Goal: Information Seeking & Learning: Learn about a topic

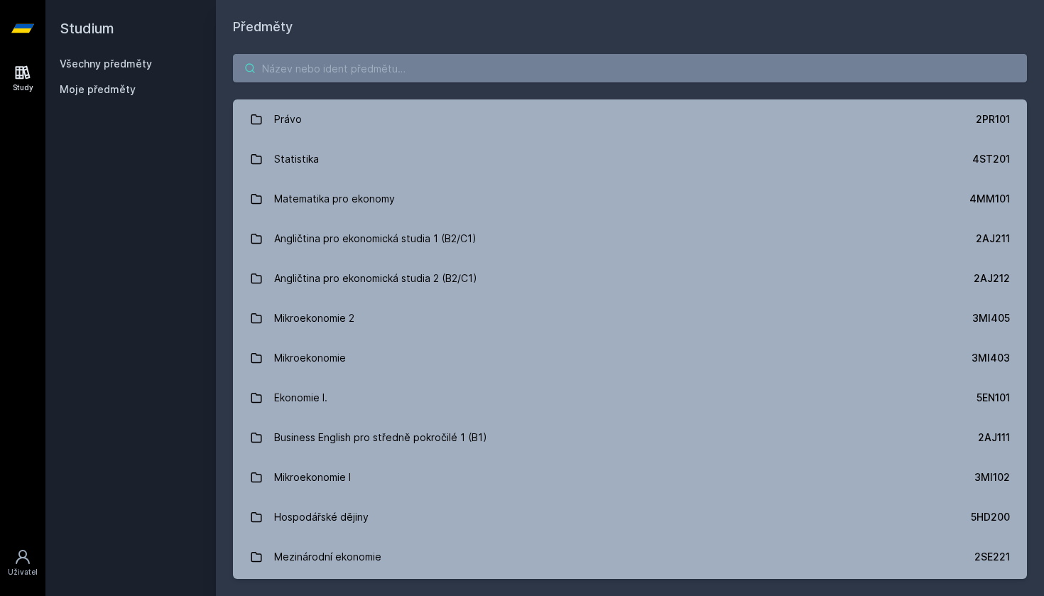
click at [569, 67] on input "search" at bounding box center [630, 68] width 794 height 28
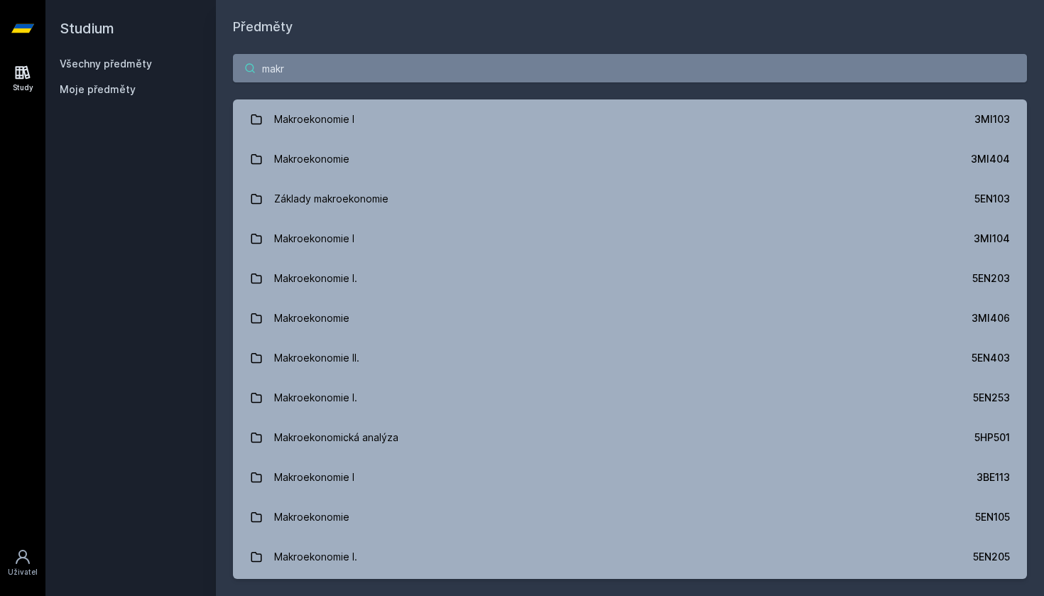
type input "make"
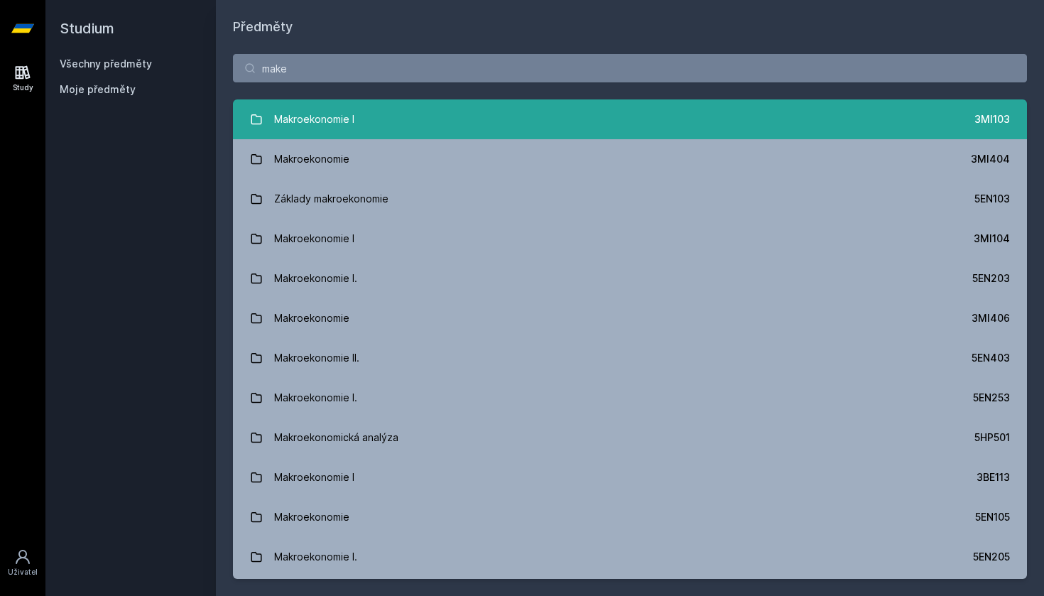
drag, startPoint x: 569, startPoint y: 67, endPoint x: 541, endPoint y: 125, distance: 63.8
click at [541, 125] on link "Makroekonomie I 3MI103" at bounding box center [630, 119] width 794 height 40
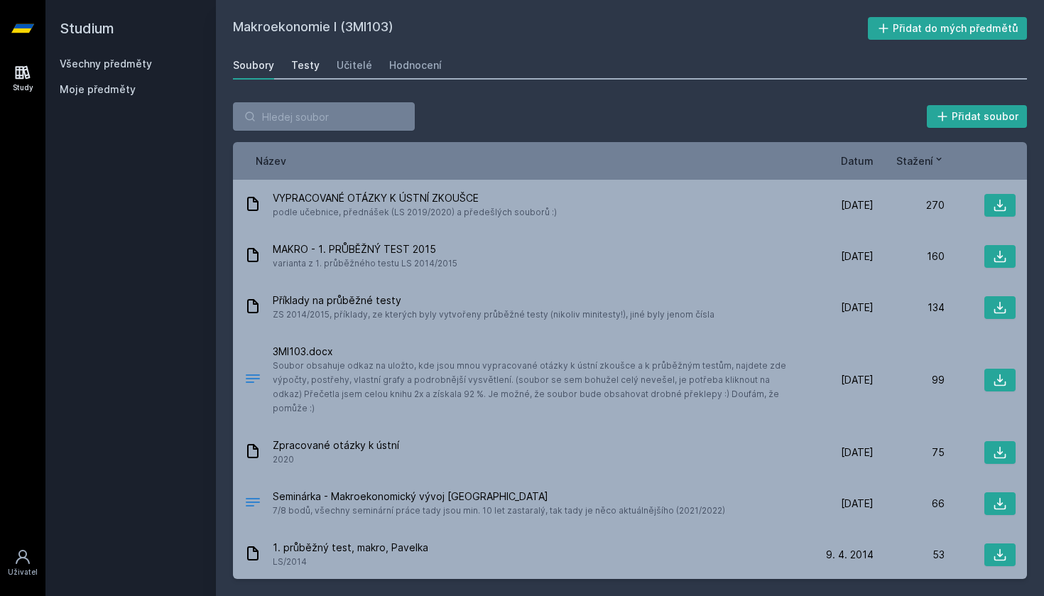
click at [308, 62] on div "Testy" at bounding box center [305, 65] width 28 height 14
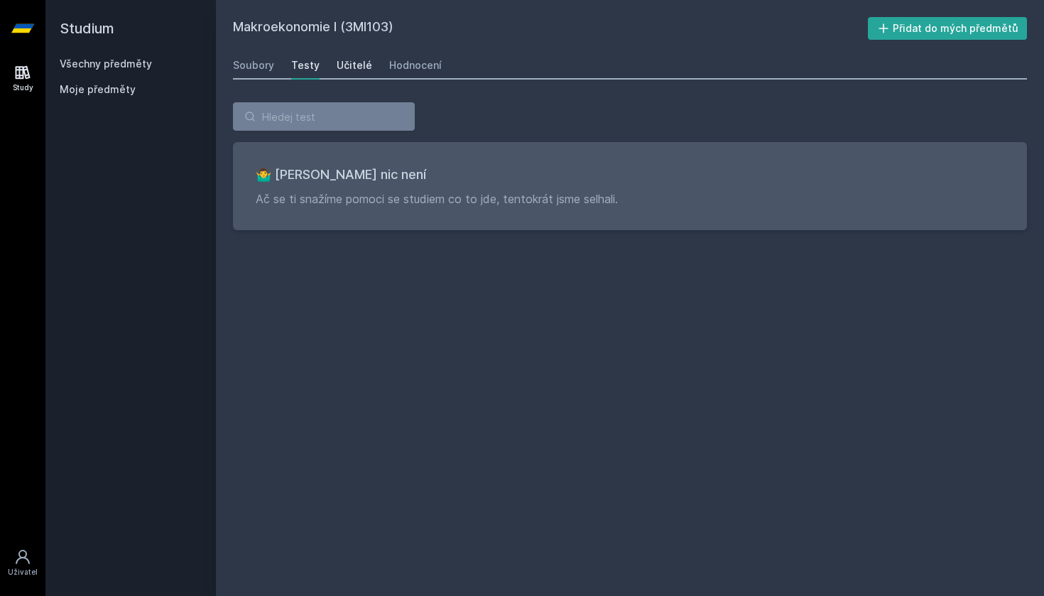
click at [344, 60] on div "Učitelé" at bounding box center [355, 65] width 36 height 14
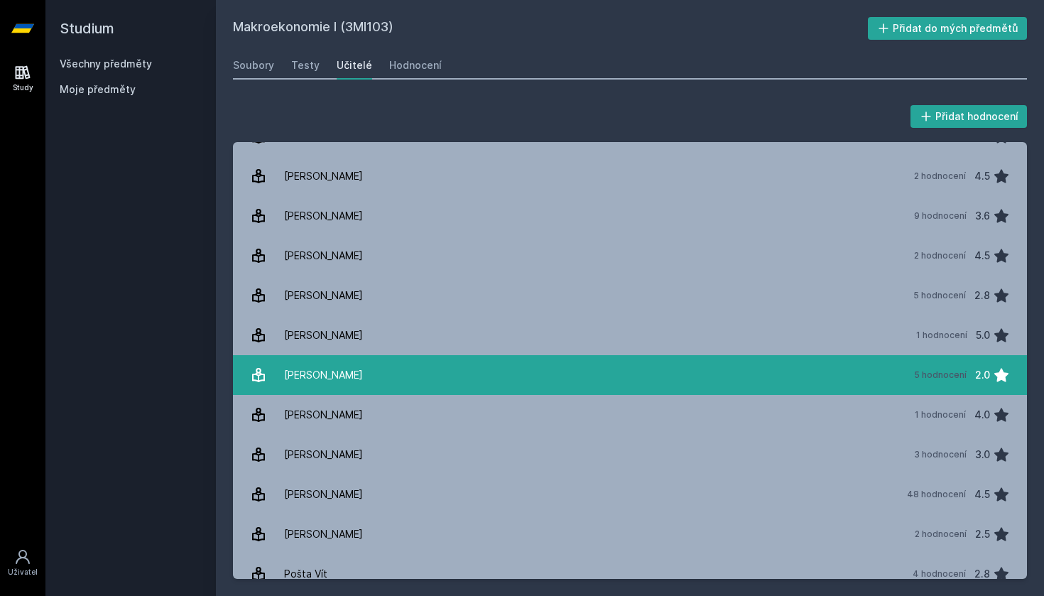
scroll to position [180, 0]
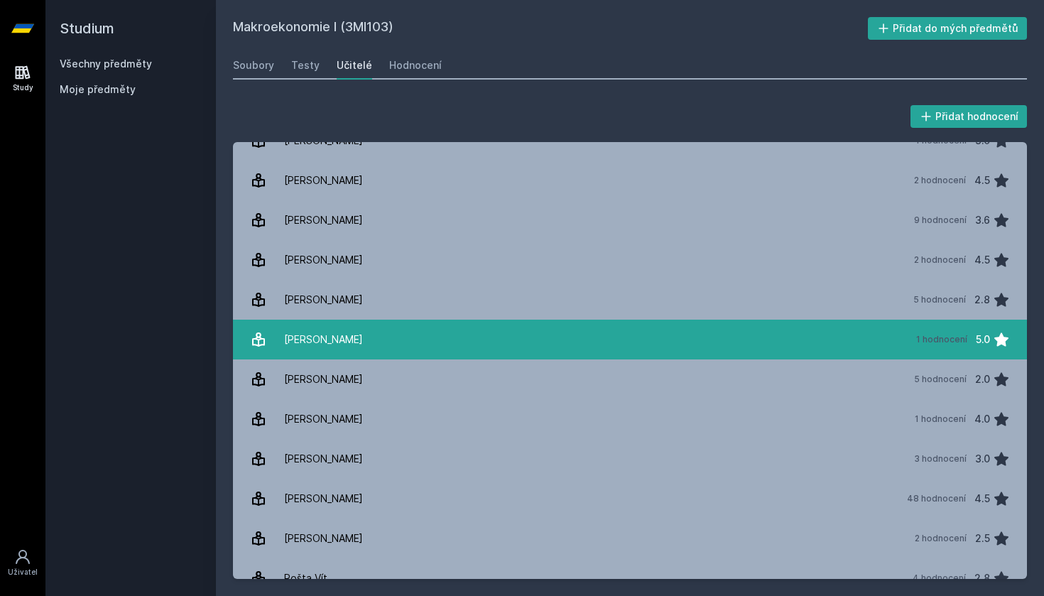
click at [408, 345] on link "[PERSON_NAME] 1 hodnocení 5.0" at bounding box center [630, 340] width 794 height 40
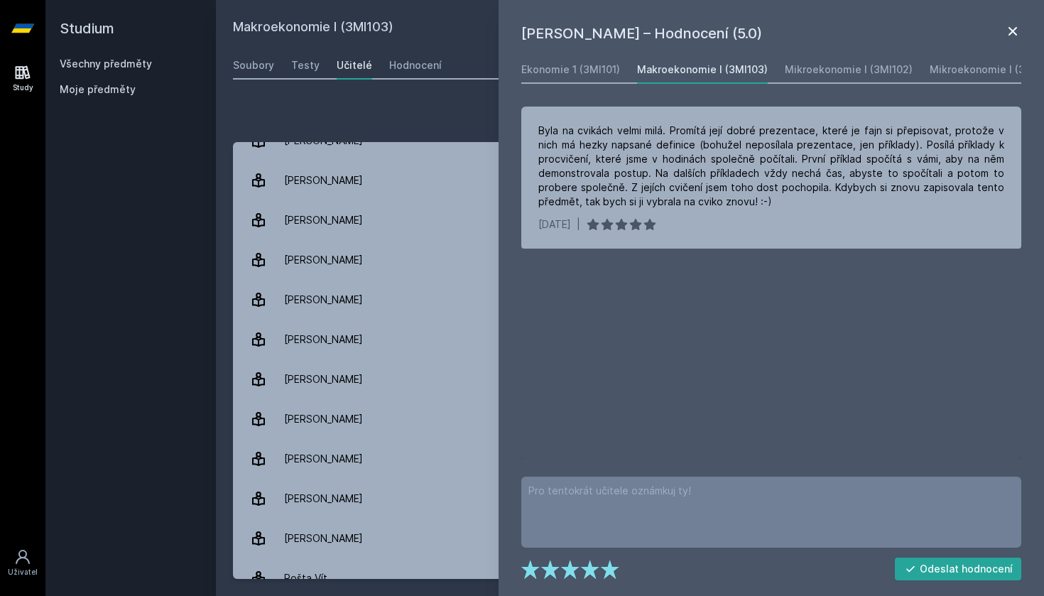
click at [1017, 34] on icon at bounding box center [1012, 31] width 17 height 17
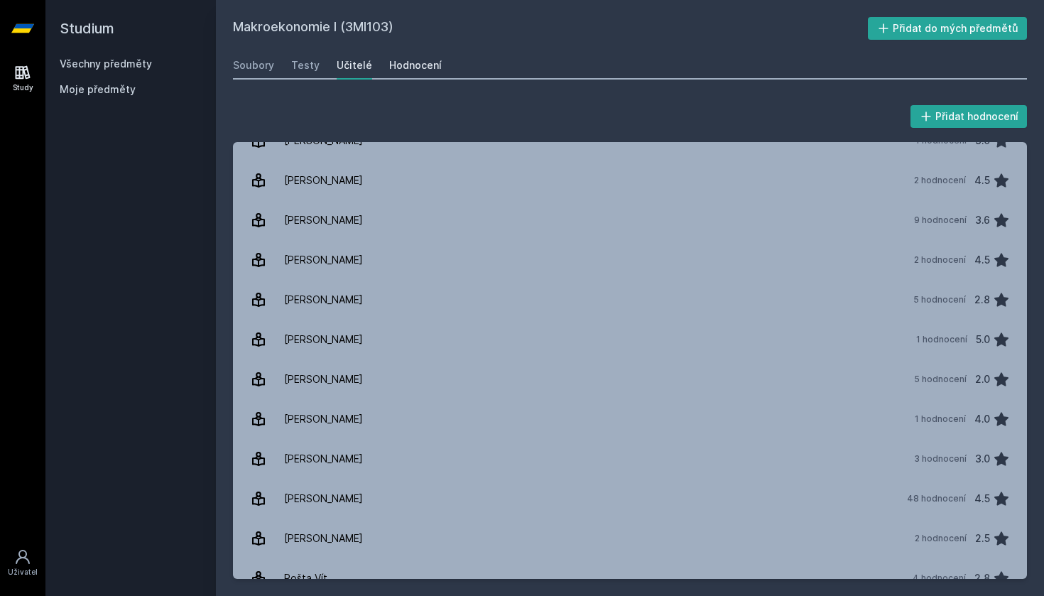
click at [431, 65] on div "Hodnocení" at bounding box center [415, 65] width 53 height 14
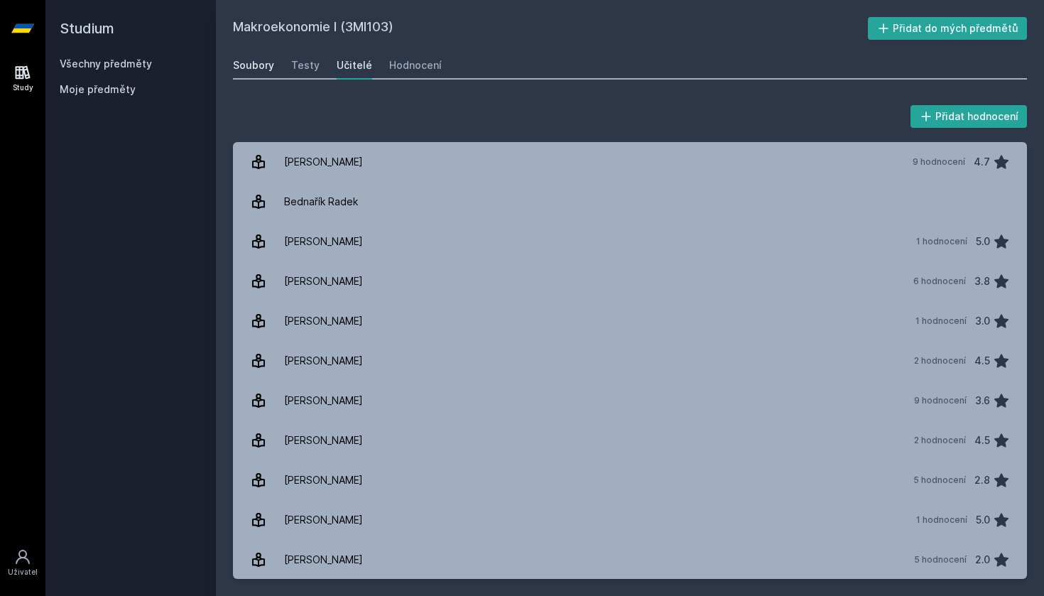
click at [266, 66] on div "Soubory" at bounding box center [253, 65] width 41 height 14
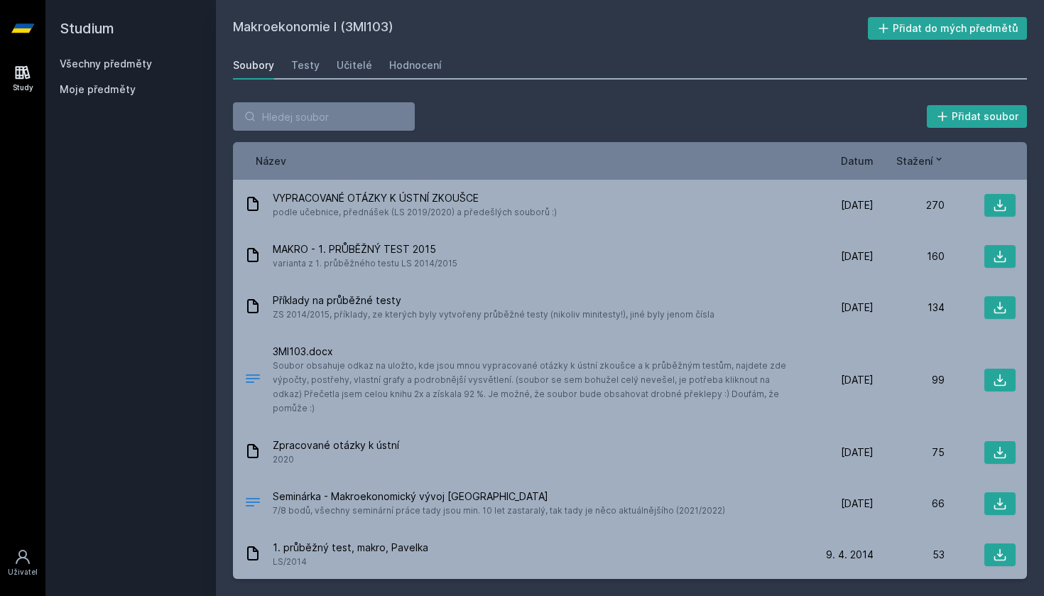
click at [111, 65] on link "Všechny předměty" at bounding box center [106, 64] width 92 height 12
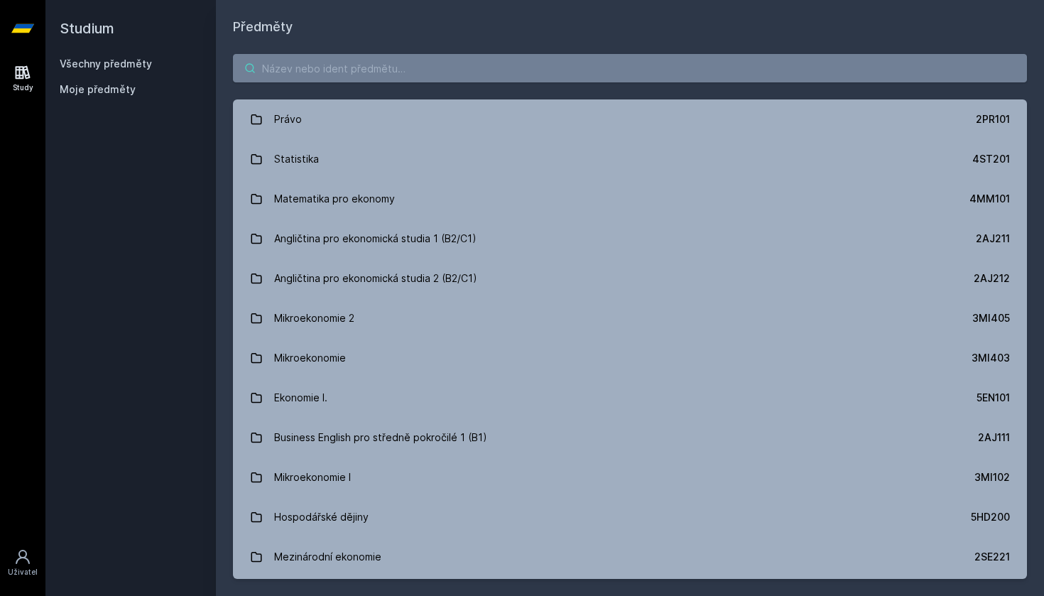
click at [378, 65] on input "search" at bounding box center [630, 68] width 794 height 28
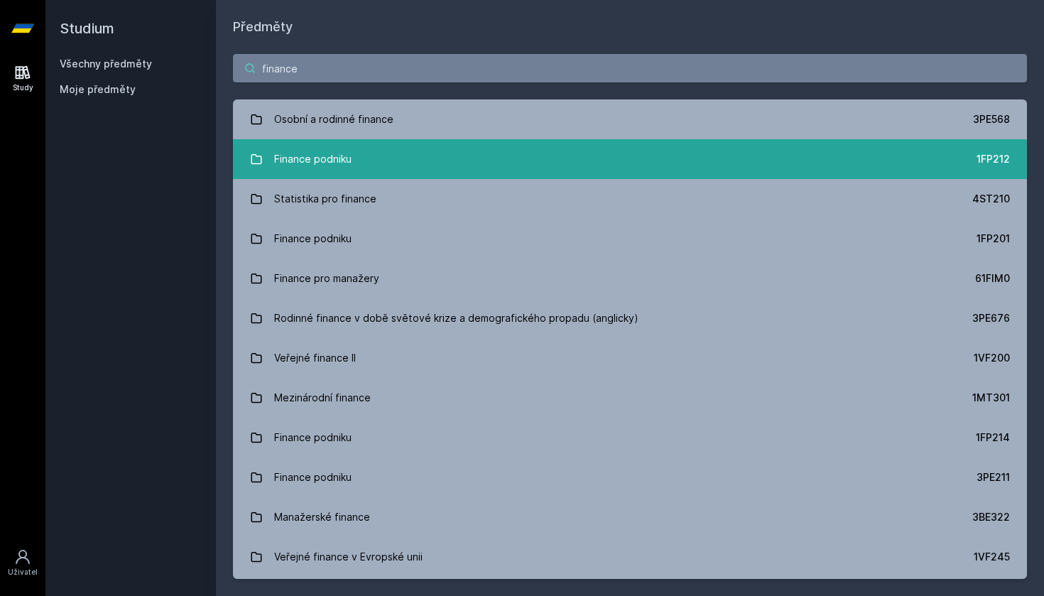
type input "finance"
click at [391, 151] on link "Finance podniku 1FP212" at bounding box center [630, 159] width 794 height 40
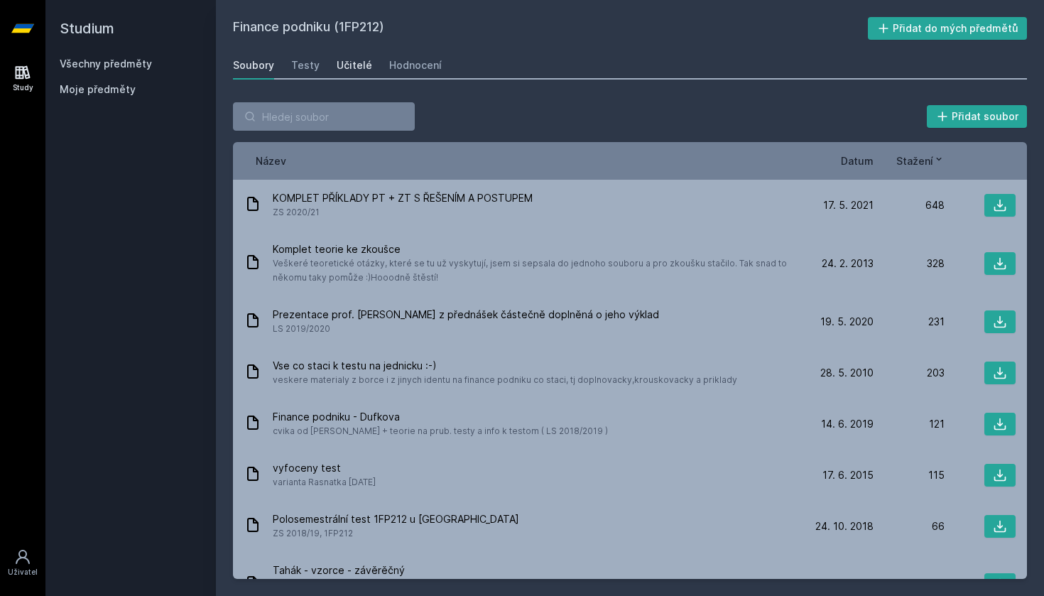
click at [351, 71] on div "Učitelé" at bounding box center [355, 65] width 36 height 14
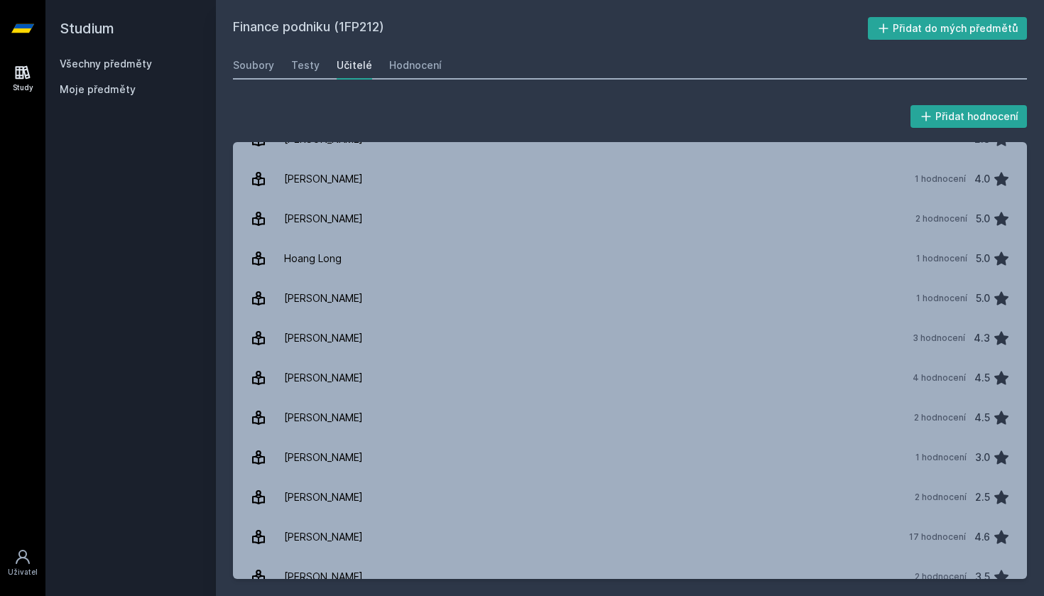
scroll to position [234, 0]
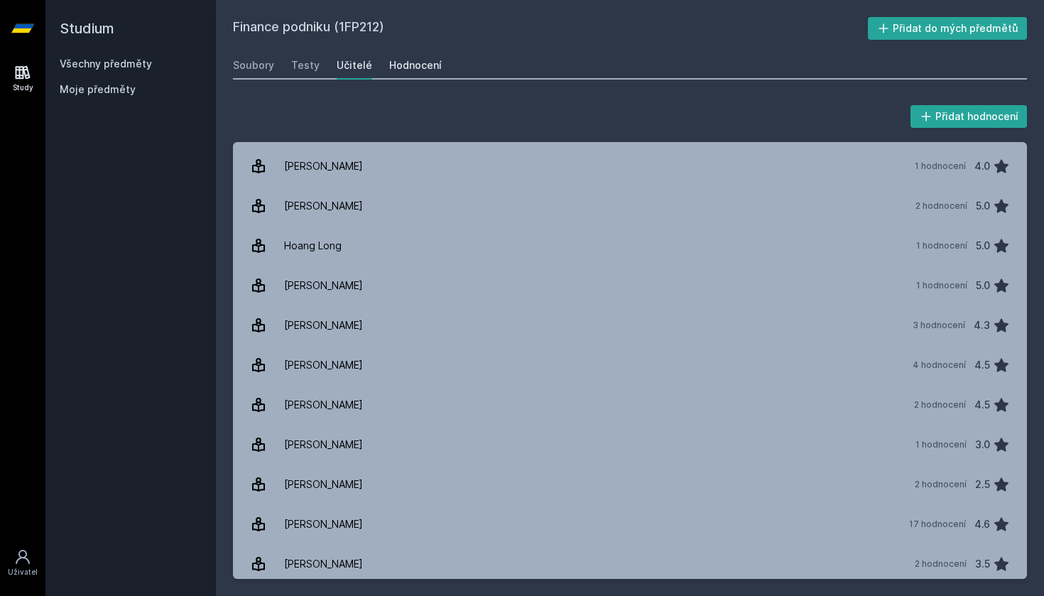
click at [398, 66] on div "Hodnocení" at bounding box center [415, 65] width 53 height 14
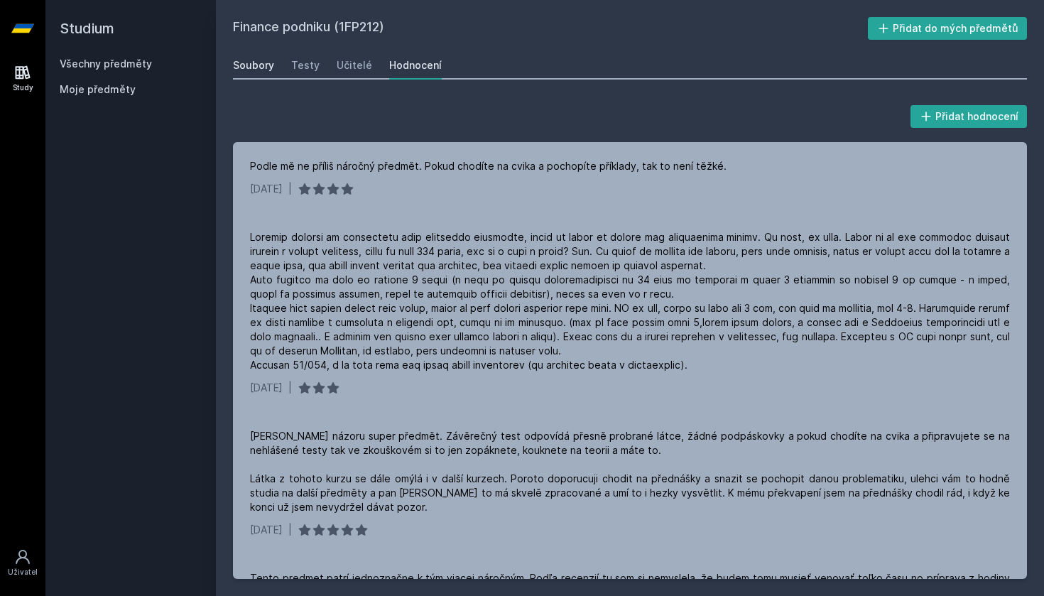
click at [263, 72] on div "Soubory" at bounding box center [253, 65] width 41 height 14
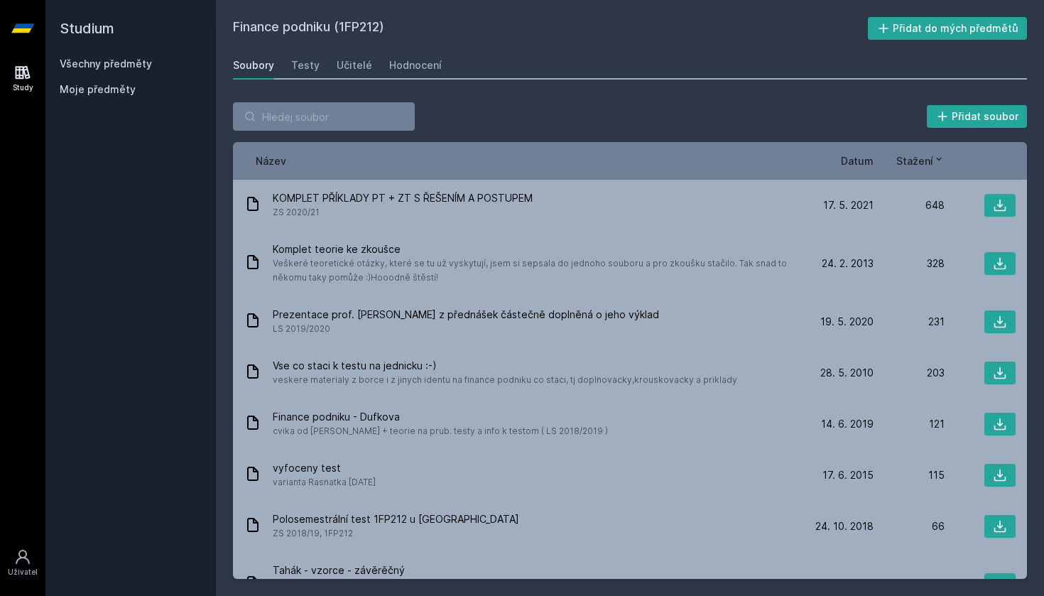
click at [130, 61] on link "Všechny předměty" at bounding box center [106, 64] width 92 height 12
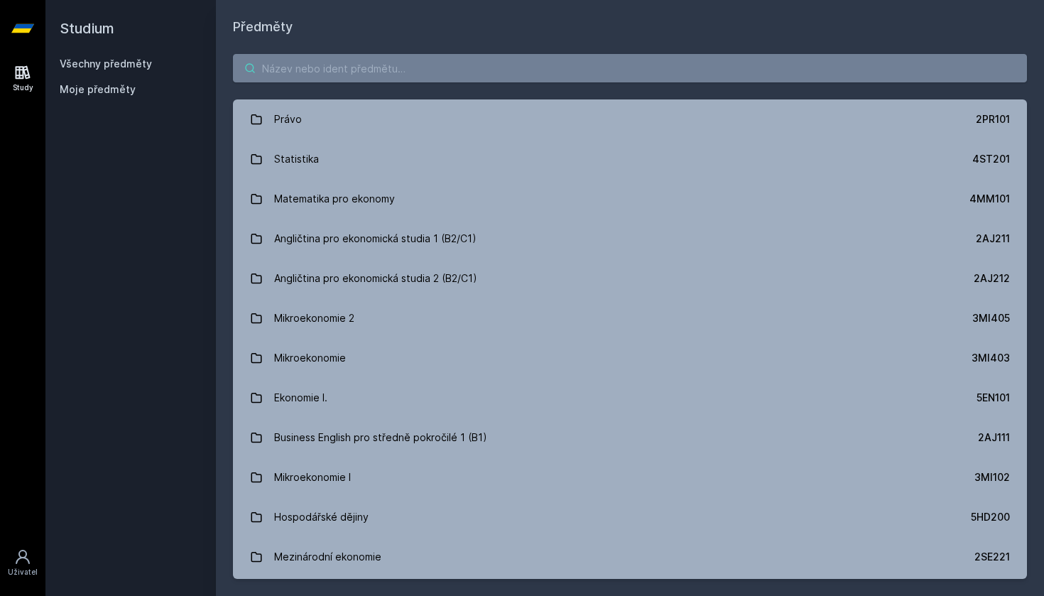
click at [339, 75] on input "search" at bounding box center [630, 68] width 794 height 28
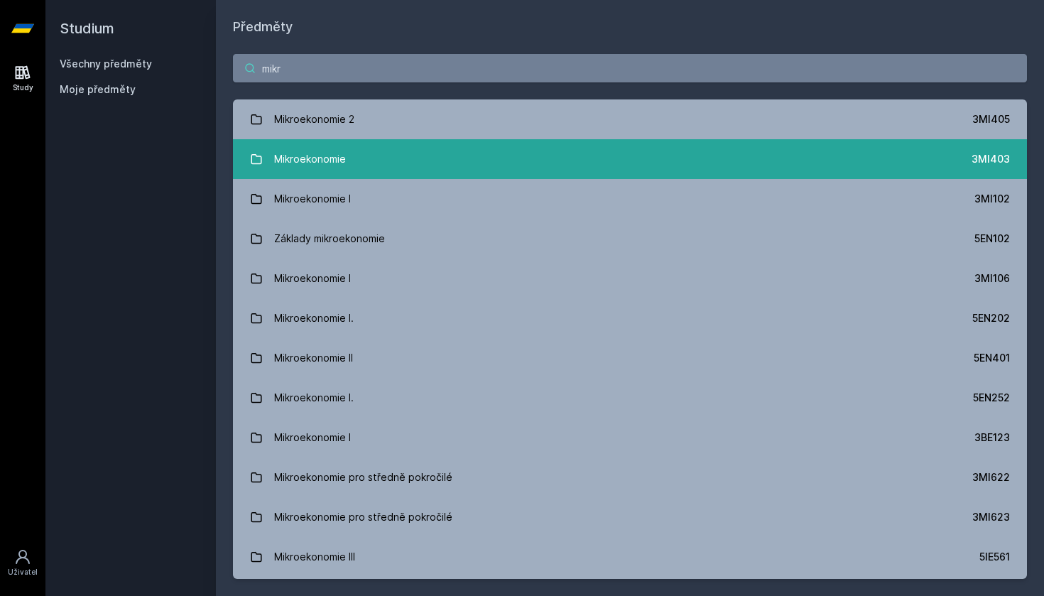
type input "mikr"
click at [363, 153] on link "Mikroekonomie 3MI403" at bounding box center [630, 159] width 794 height 40
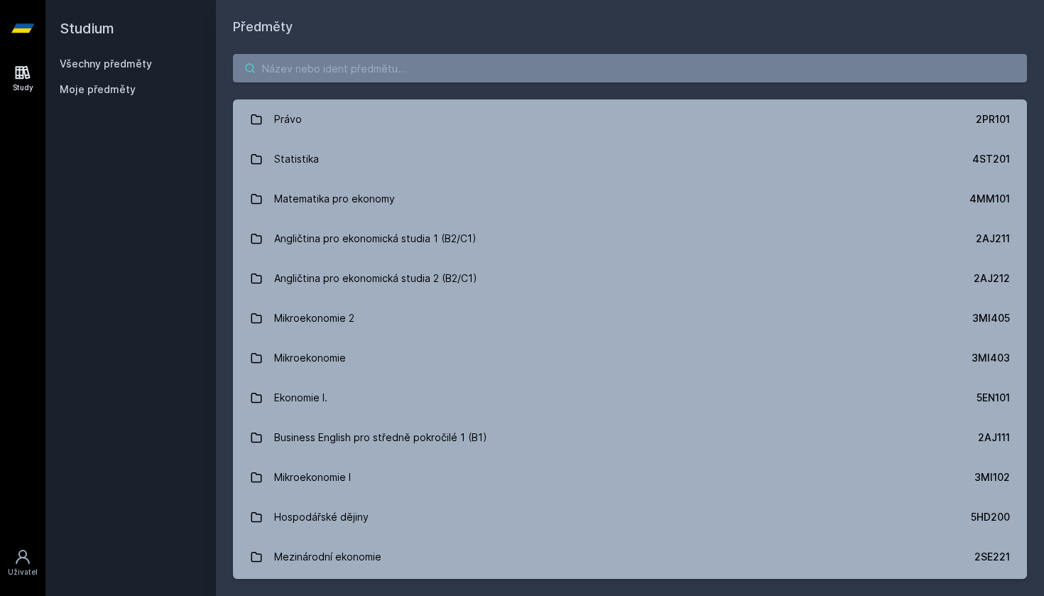
click at [323, 66] on input "search" at bounding box center [630, 68] width 794 height 28
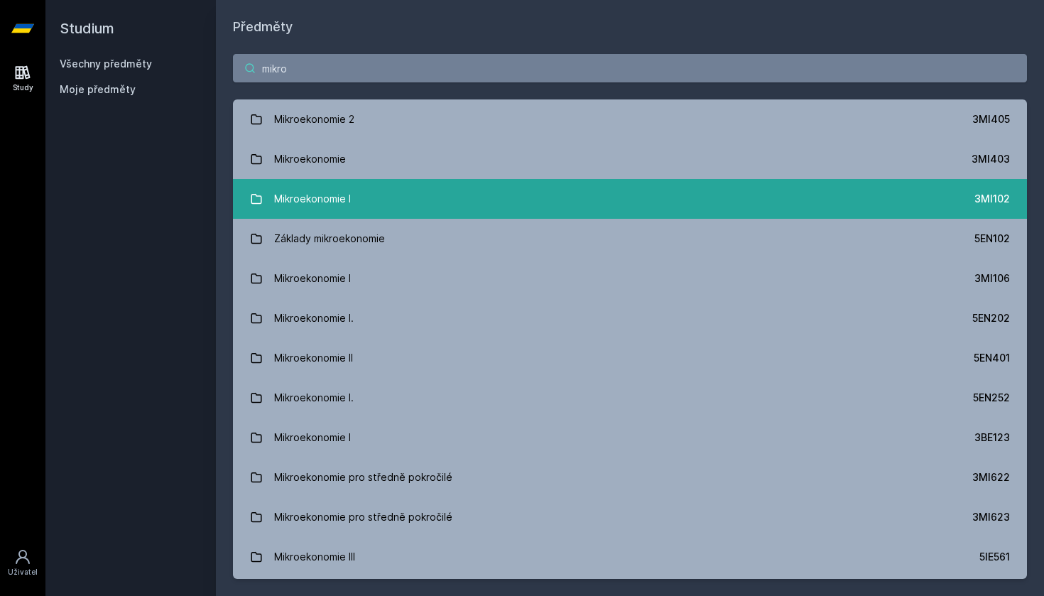
type input "mikro"
click at [339, 201] on div "Mikroekonomie I" at bounding box center [312, 199] width 77 height 28
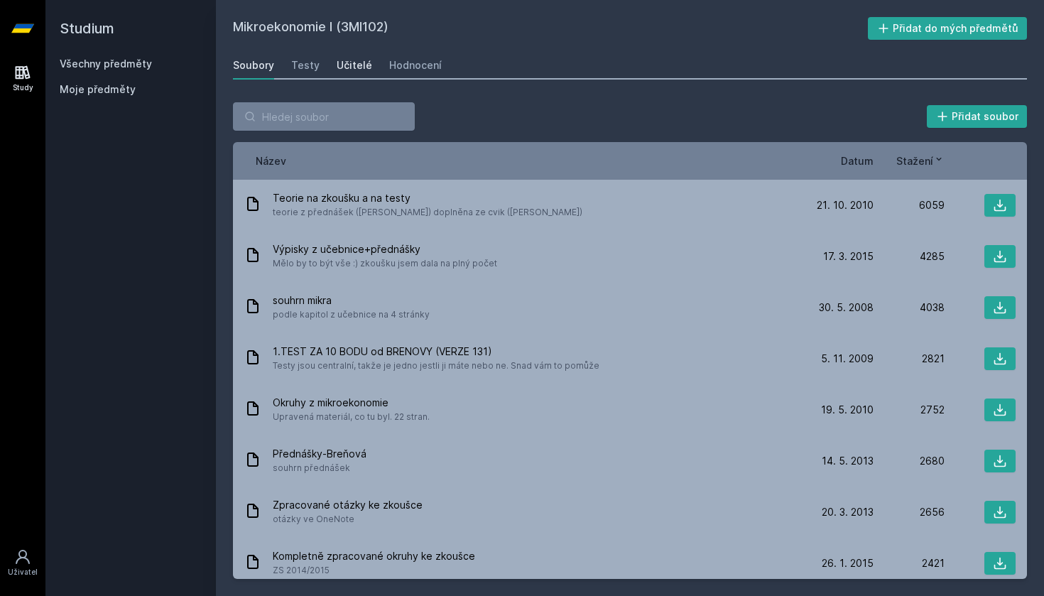
click at [348, 68] on div "Učitelé" at bounding box center [355, 65] width 36 height 14
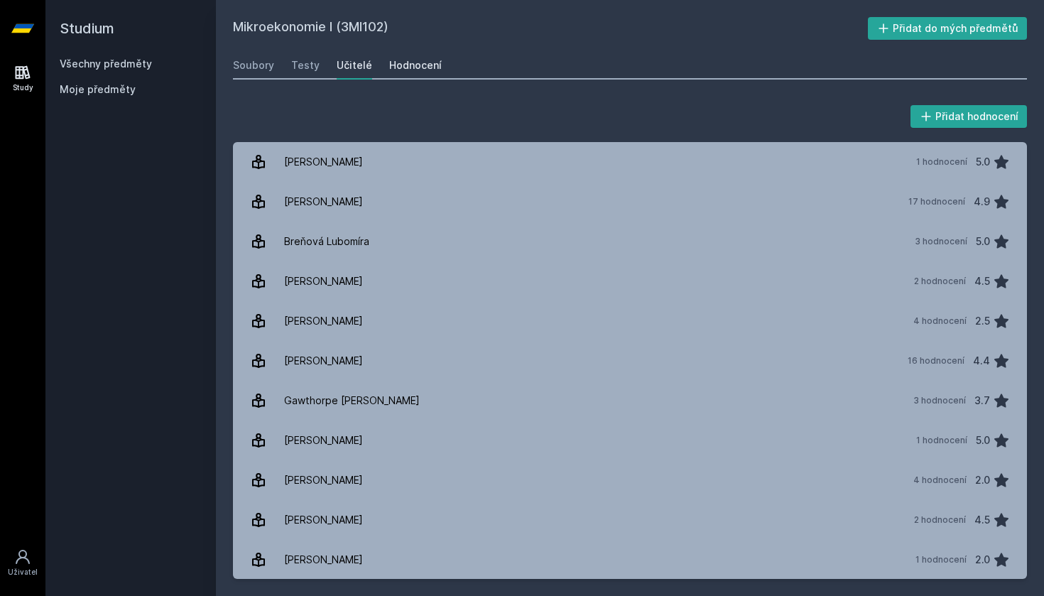
click at [407, 56] on link "Hodnocení" at bounding box center [415, 65] width 53 height 28
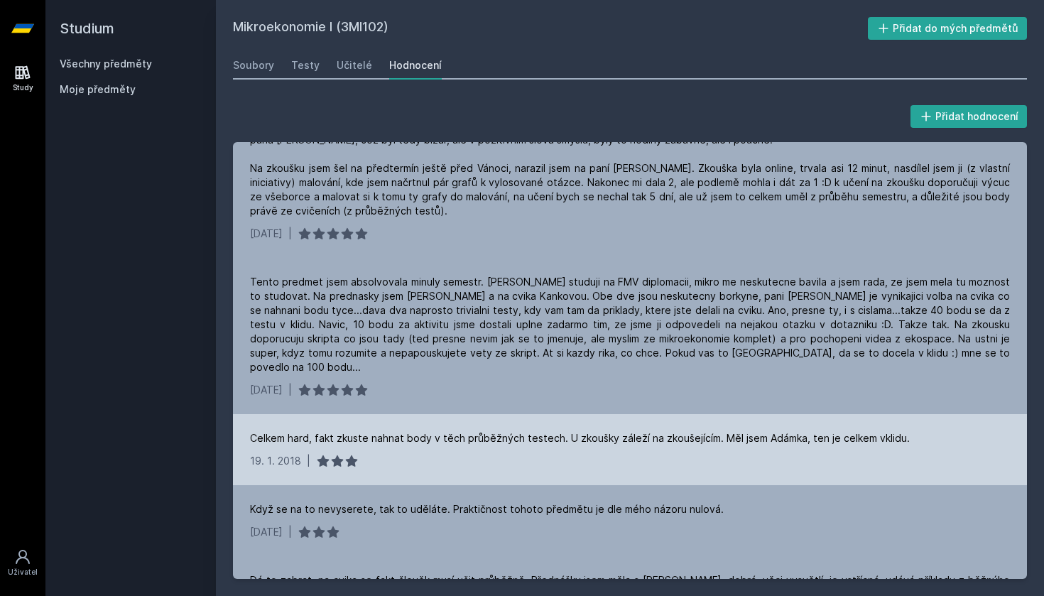
scroll to position [59, 0]
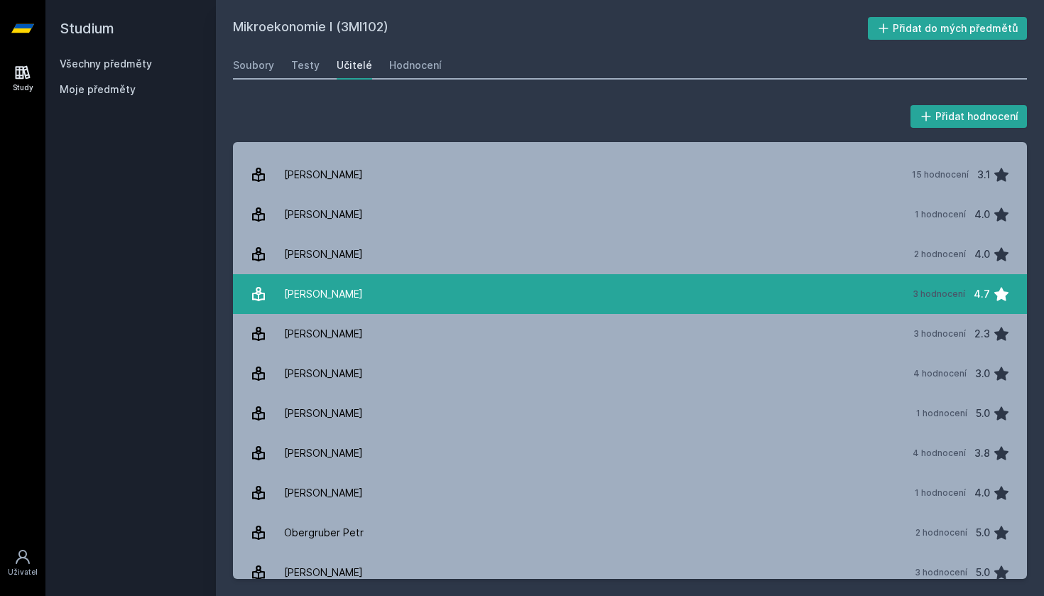
scroll to position [533, 0]
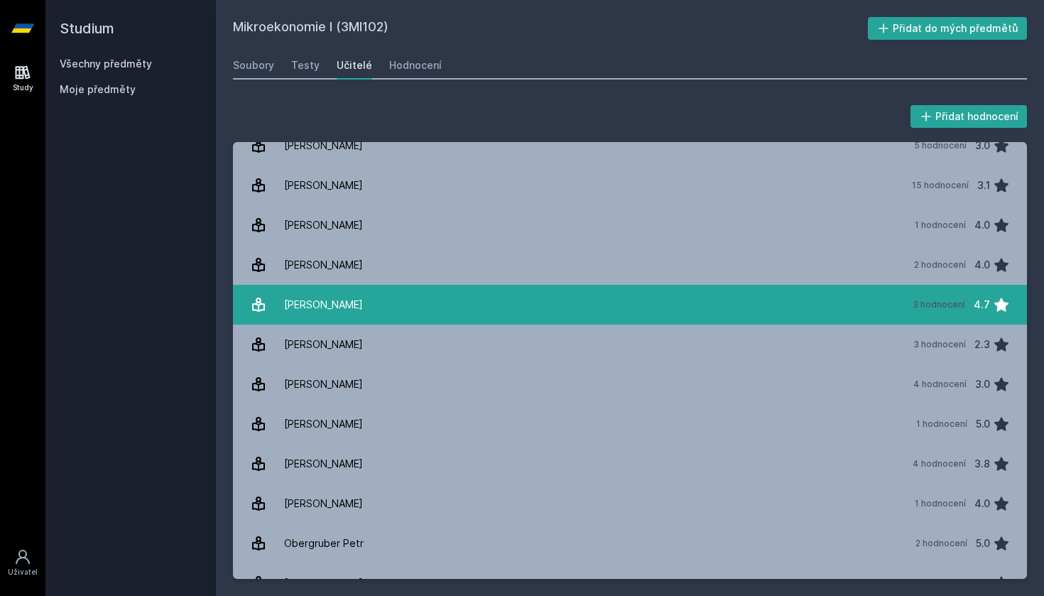
click at [403, 299] on link "[PERSON_NAME] 3 hodnocení 4.7" at bounding box center [630, 305] width 794 height 40
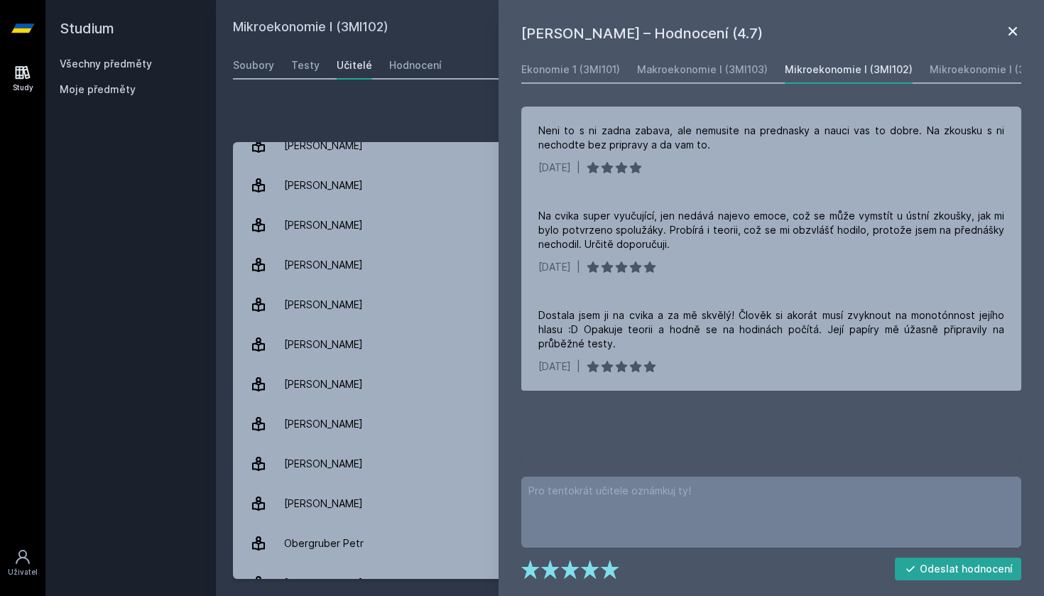
click at [1014, 31] on icon at bounding box center [1012, 31] width 9 height 9
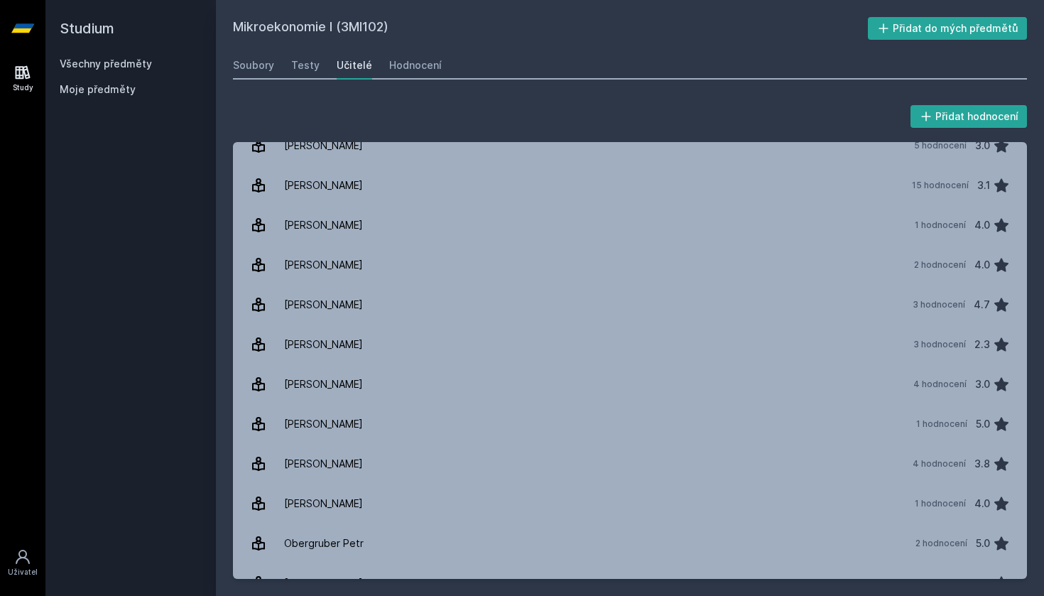
click at [109, 62] on link "Všechny předměty" at bounding box center [106, 64] width 92 height 12
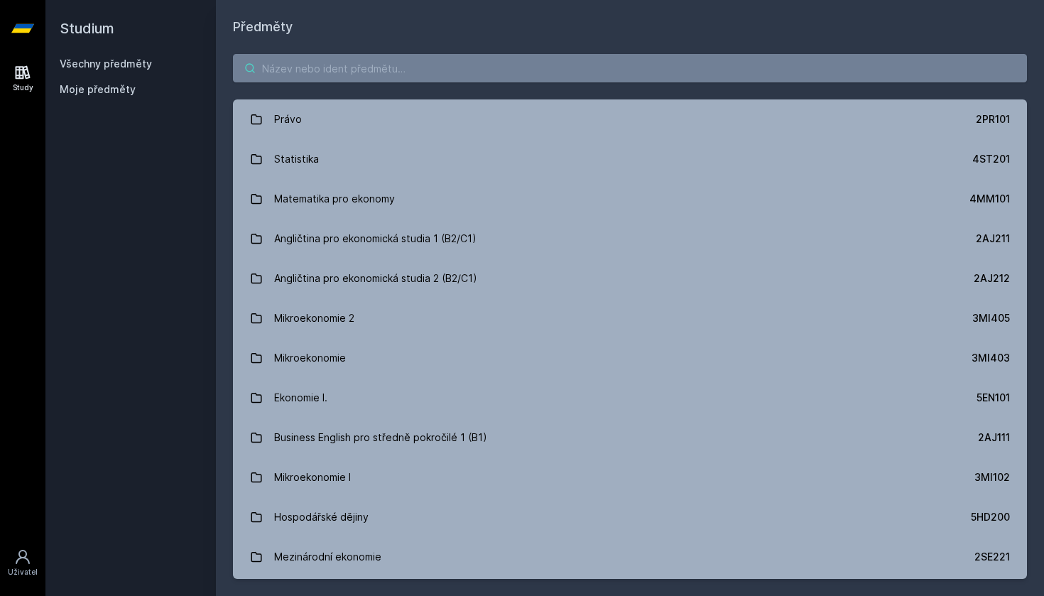
click at [582, 67] on input "search" at bounding box center [630, 68] width 794 height 28
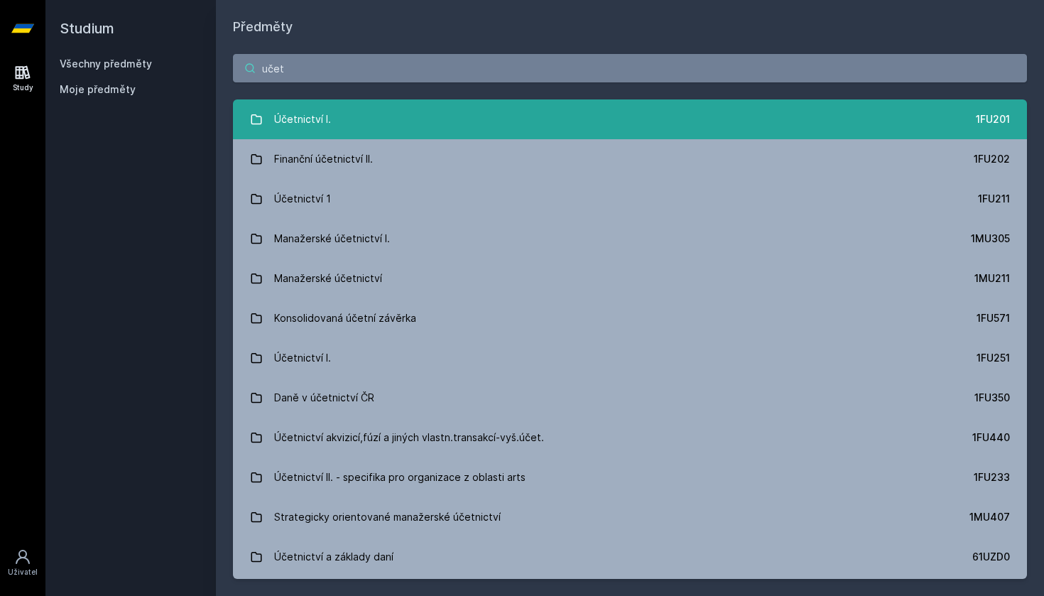
type input "učet"
click at [546, 111] on link "Účetnictví I. 1FU201" at bounding box center [630, 119] width 794 height 40
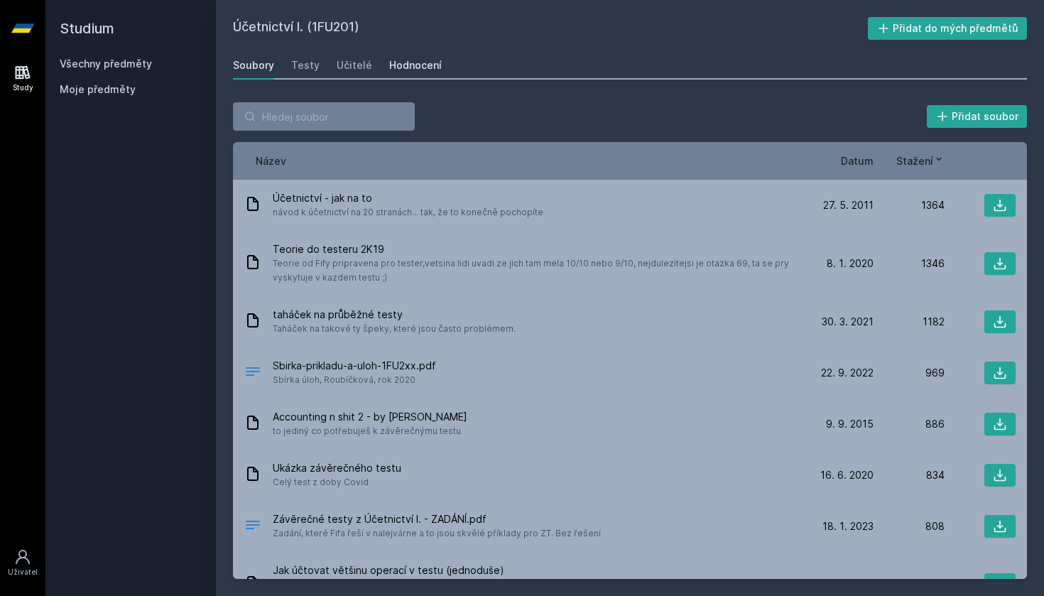
click at [389, 58] on div "Hodnocení" at bounding box center [415, 65] width 53 height 14
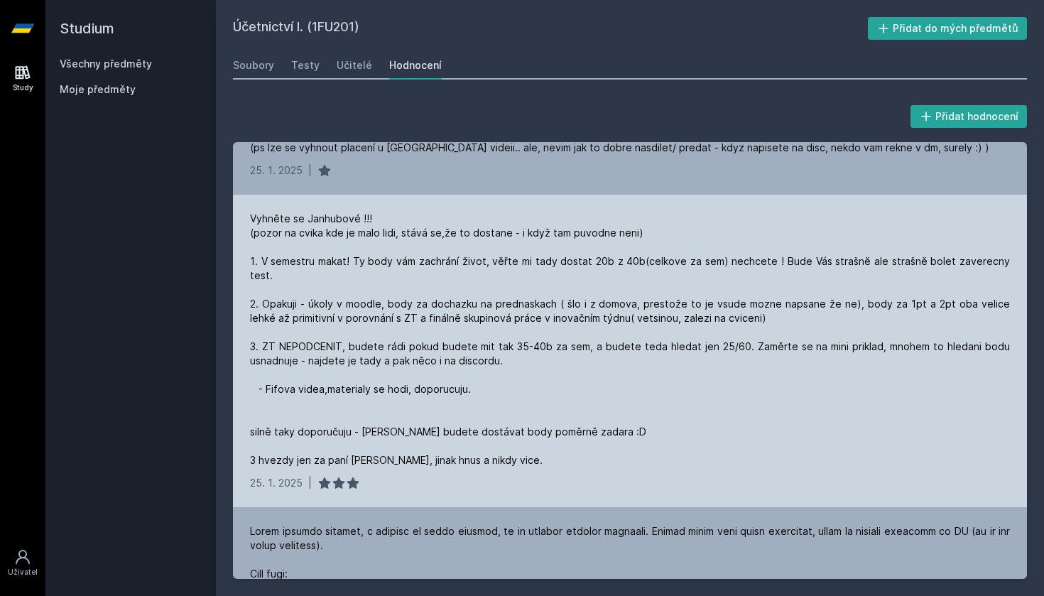
scroll to position [190, 0]
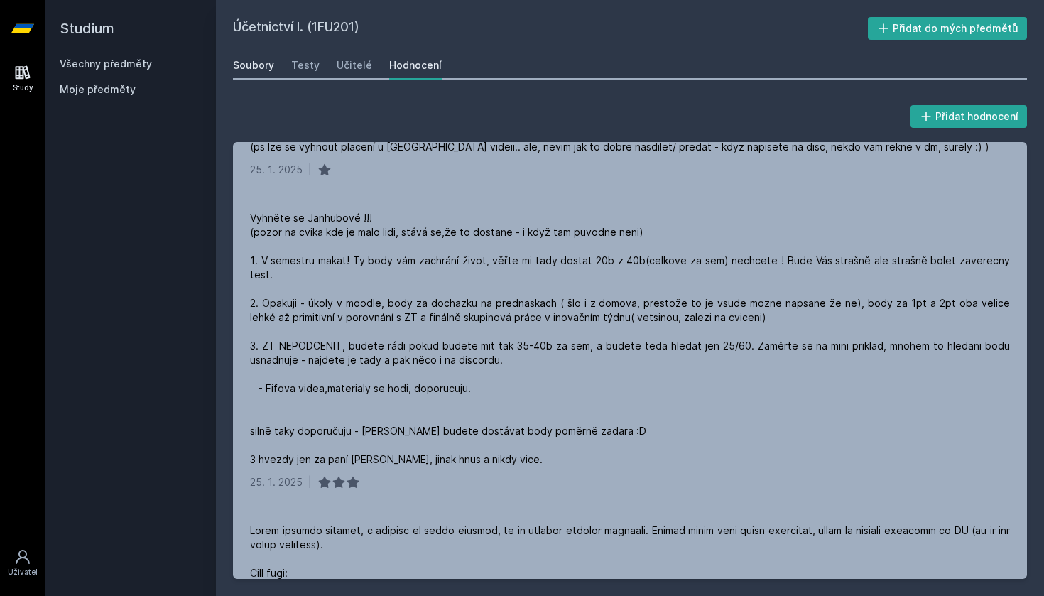
click at [257, 65] on div "Soubory" at bounding box center [253, 65] width 41 height 14
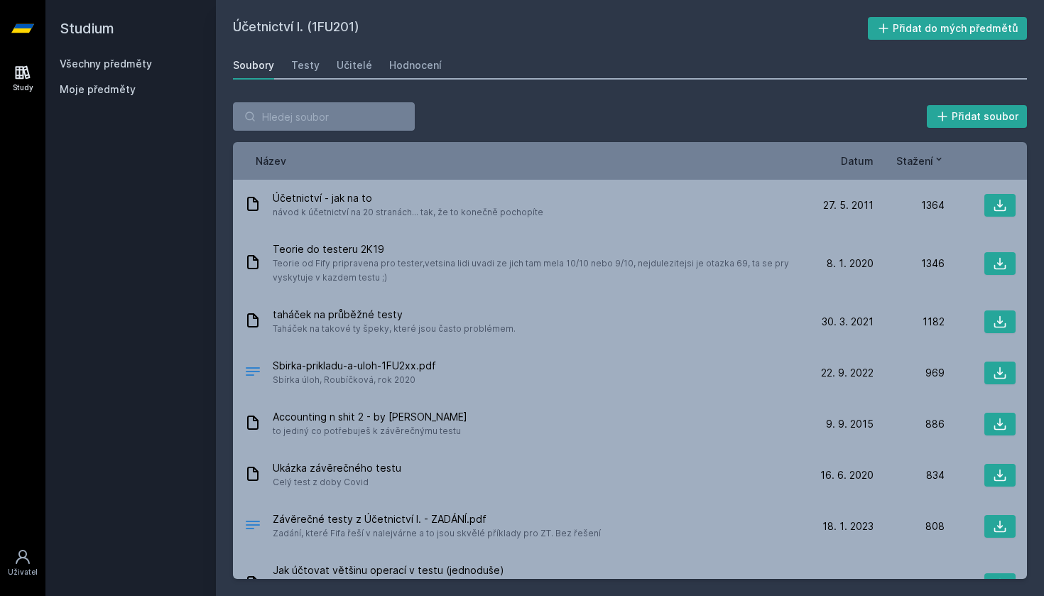
click at [134, 60] on link "Všechny předměty" at bounding box center [106, 64] width 92 height 12
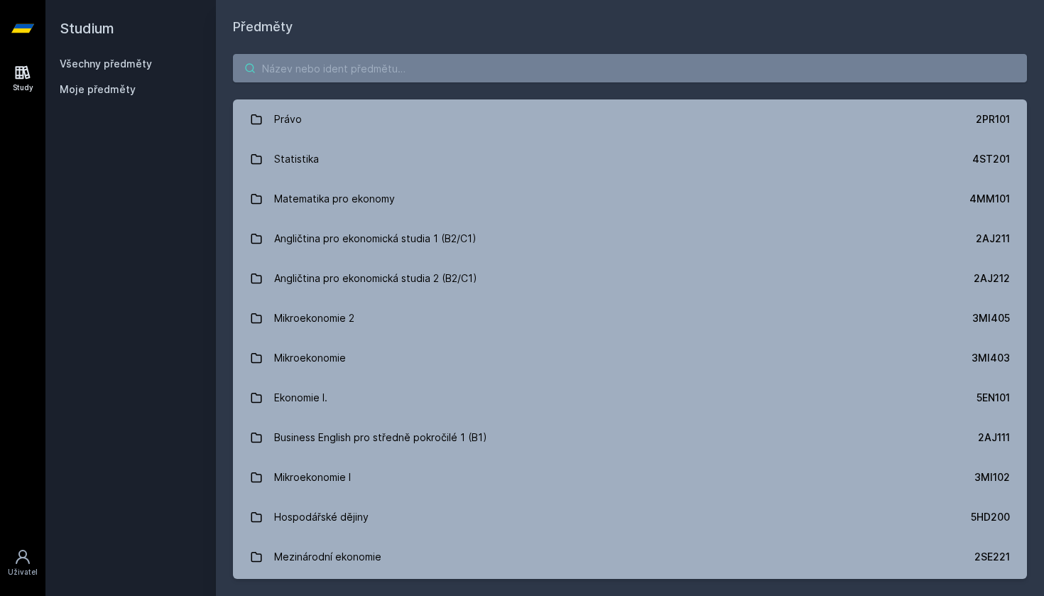
click at [410, 67] on input "search" at bounding box center [630, 68] width 794 height 28
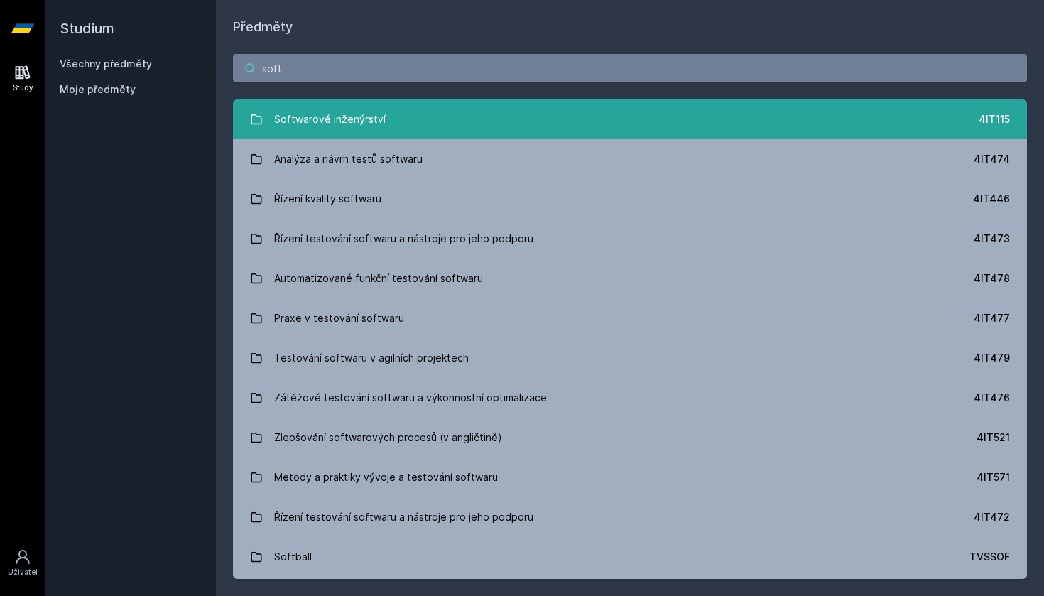
type input "soft"
click at [396, 116] on link "Softwarové inženýrství 4IT115" at bounding box center [630, 119] width 794 height 40
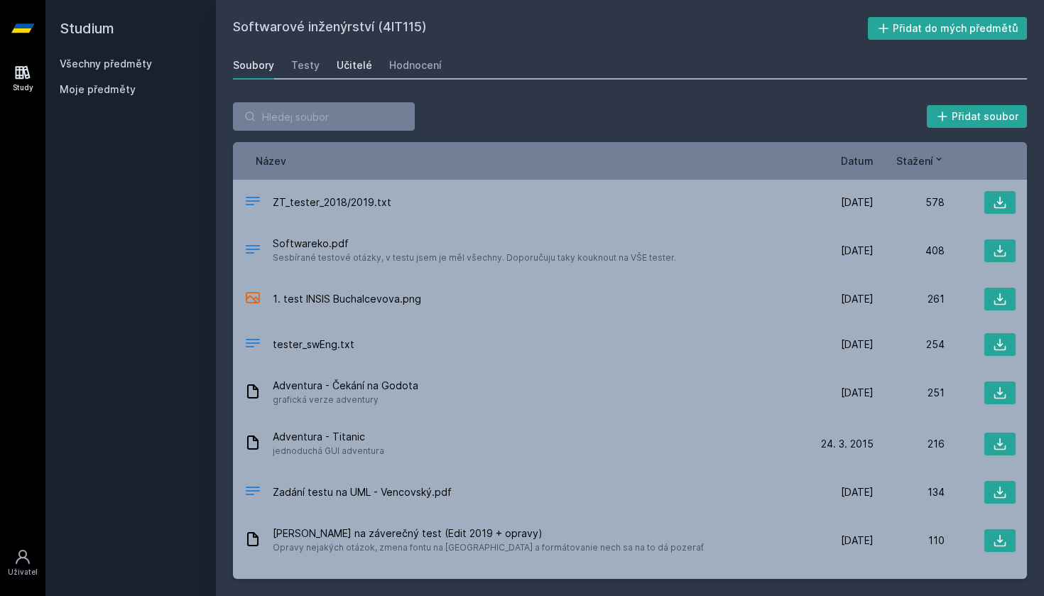
click at [357, 63] on div "Učitelé" at bounding box center [355, 65] width 36 height 14
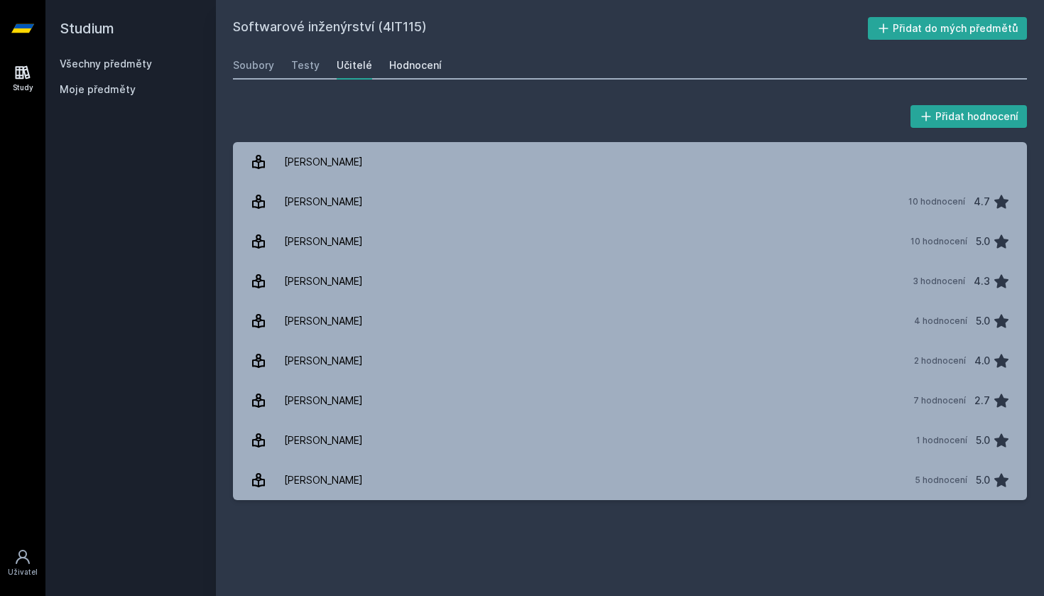
click at [389, 65] on div "Hodnocení" at bounding box center [415, 65] width 53 height 14
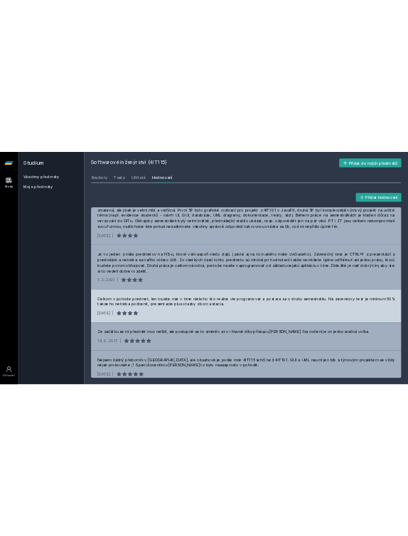
scroll to position [363, 0]
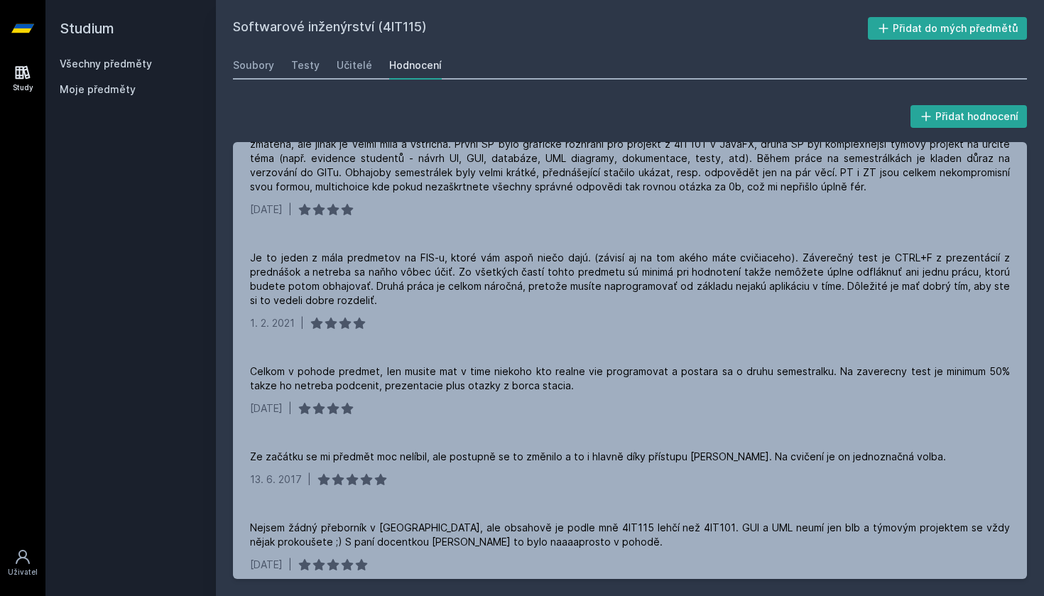
click at [134, 68] on link "Všechny předměty" at bounding box center [106, 64] width 92 height 12
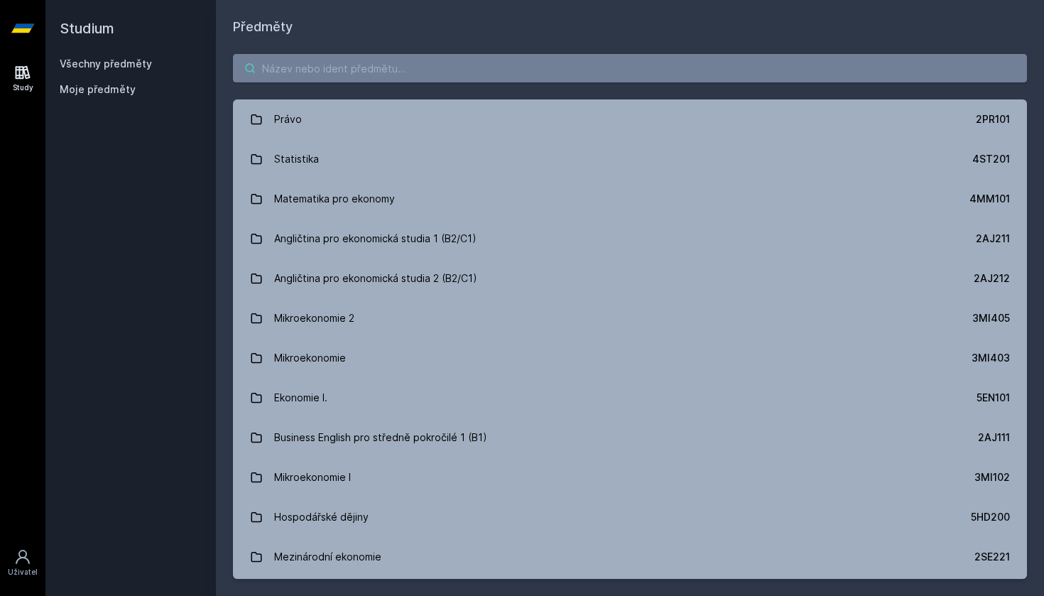
click at [321, 71] on input "search" at bounding box center [630, 68] width 794 height 28
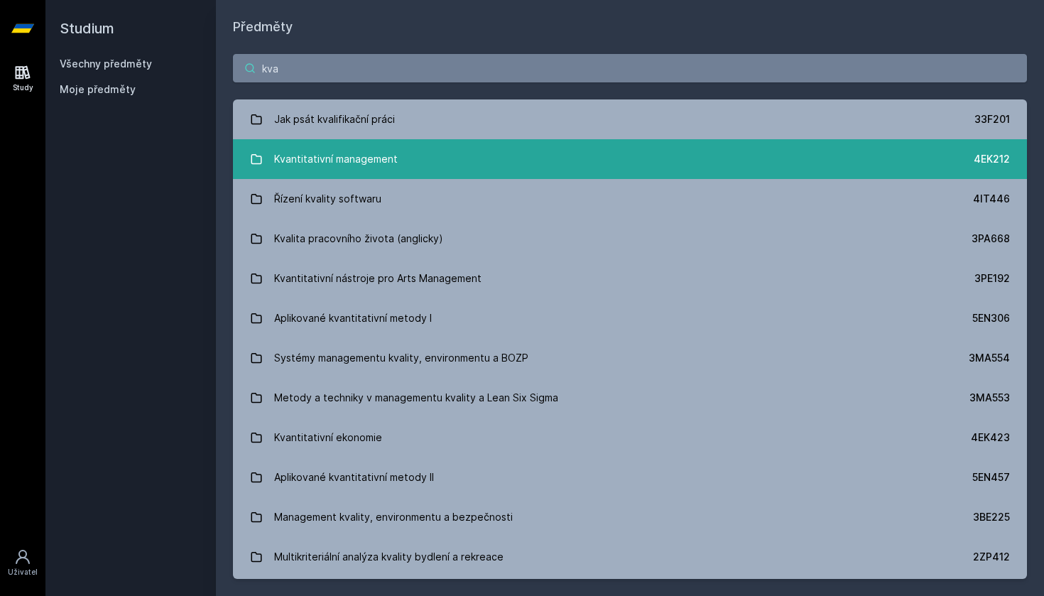
type input "kva"
click at [337, 158] on div "Kvantitativní management" at bounding box center [336, 159] width 124 height 28
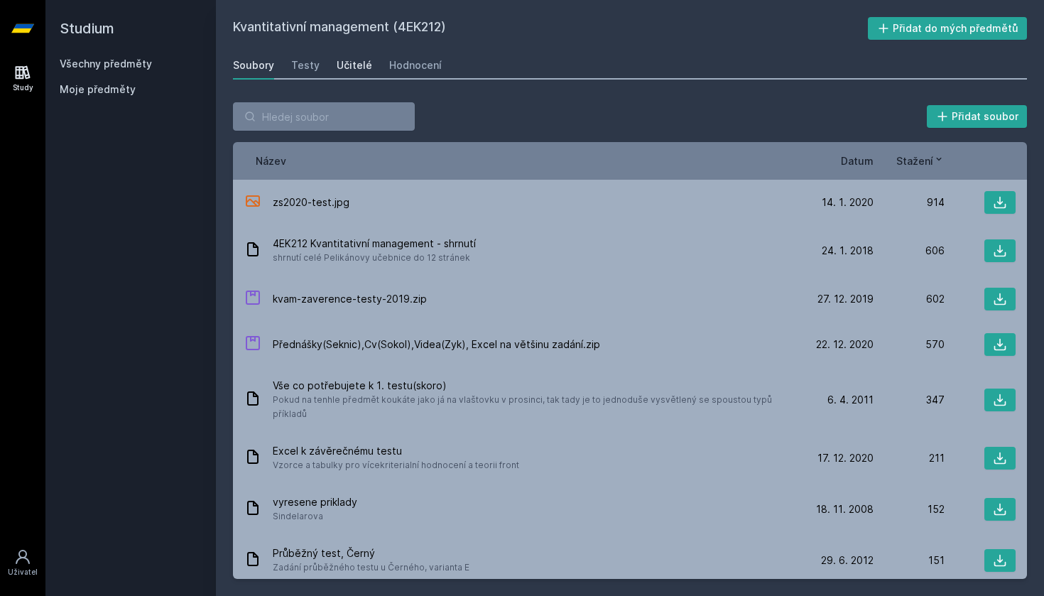
click at [366, 60] on div "Učitelé" at bounding box center [355, 65] width 36 height 14
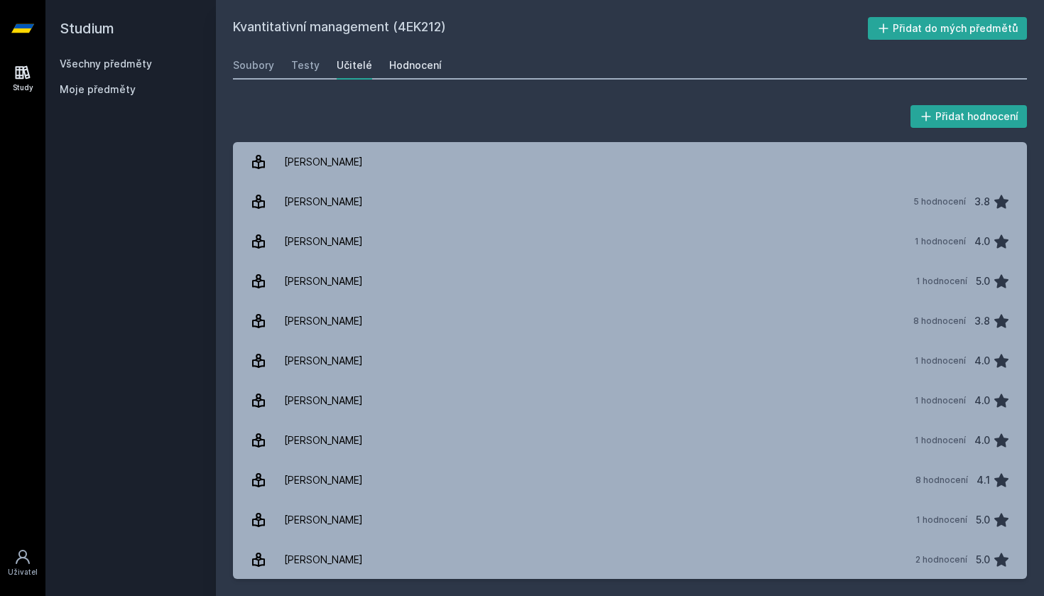
click at [423, 61] on div "Hodnocení" at bounding box center [415, 65] width 53 height 14
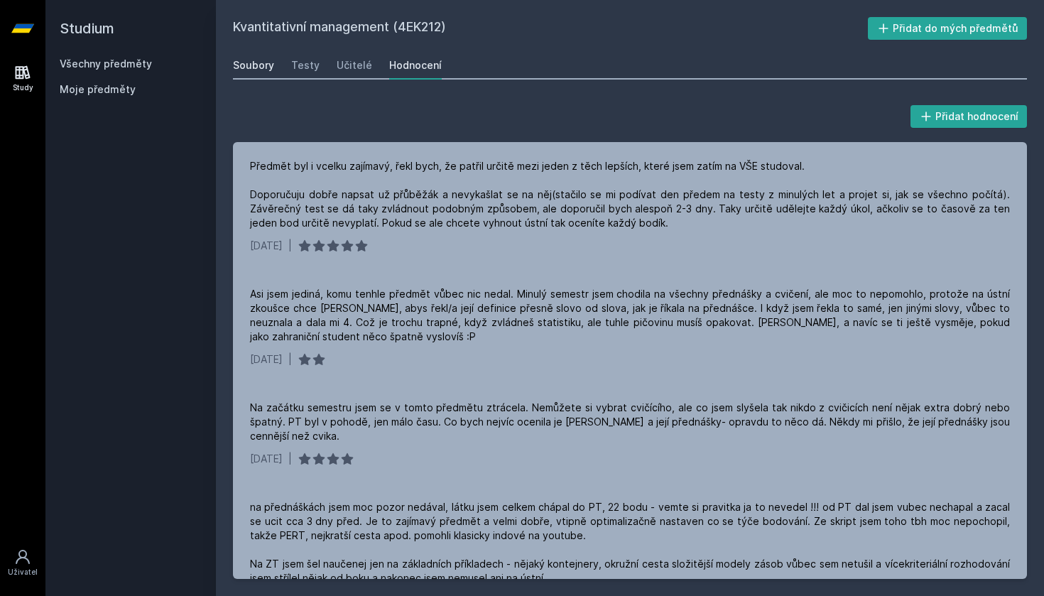
click at [251, 71] on div "Soubory" at bounding box center [253, 65] width 41 height 14
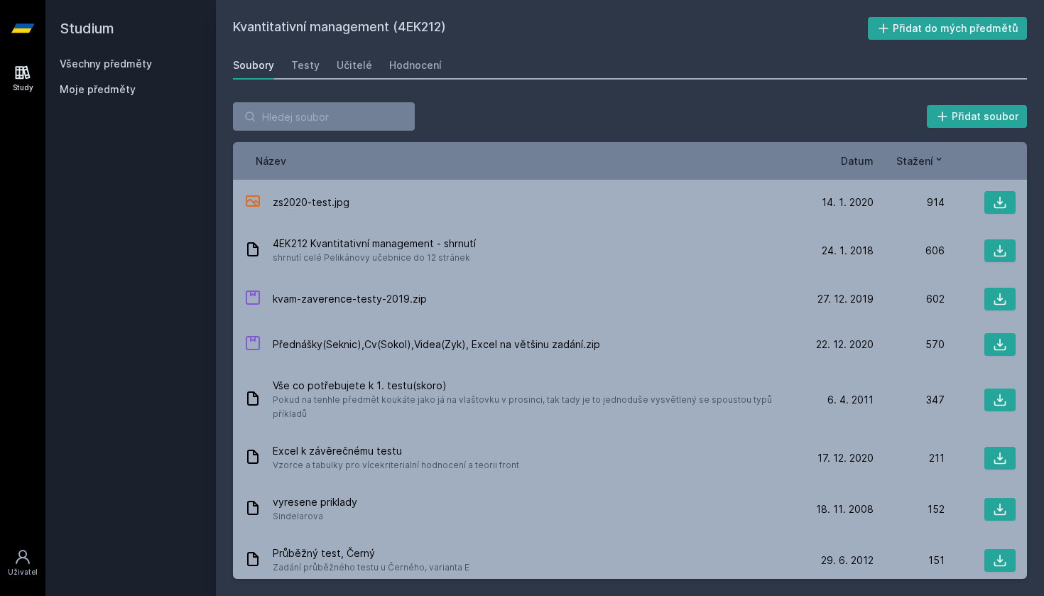
click at [120, 62] on link "Všechny předměty" at bounding box center [106, 64] width 92 height 12
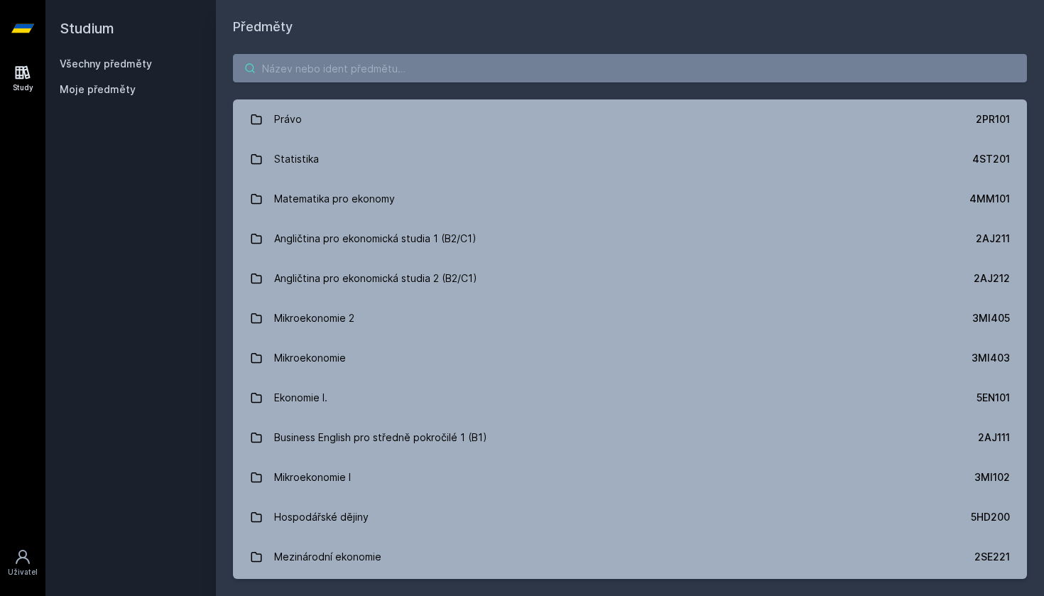
click at [339, 69] on input "search" at bounding box center [630, 68] width 794 height 28
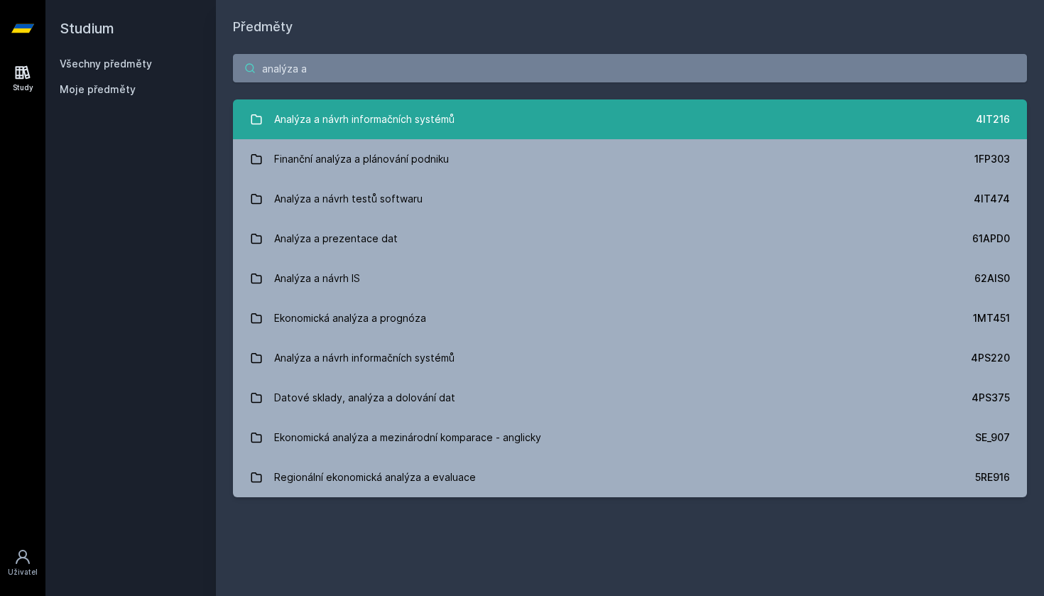
type input "analýza a"
click at [350, 120] on div "Analýza a návrh informačních systémů" at bounding box center [364, 119] width 180 height 28
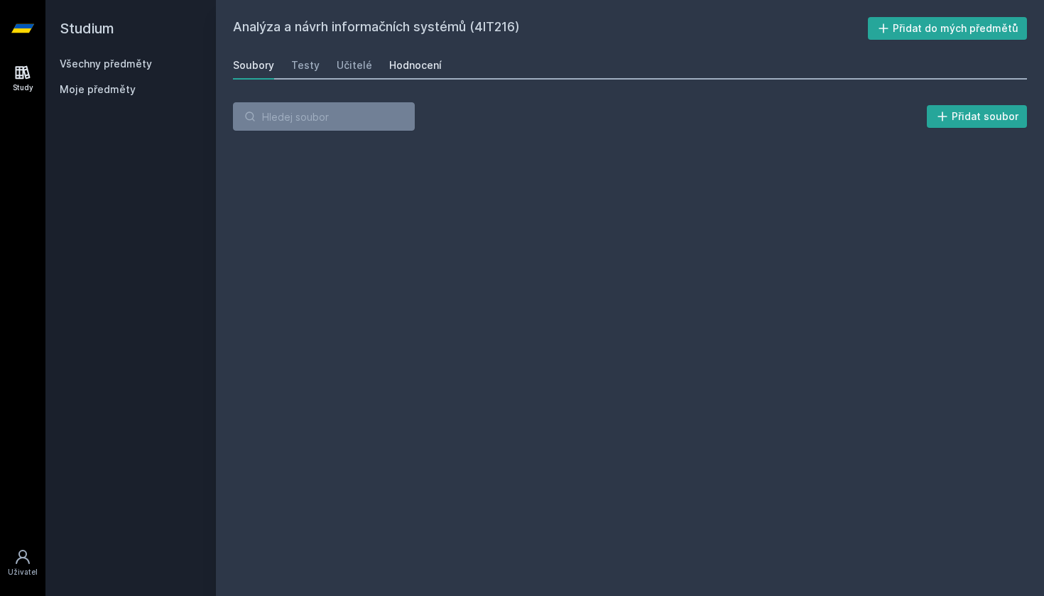
click at [389, 70] on div "Hodnocení" at bounding box center [415, 65] width 53 height 14
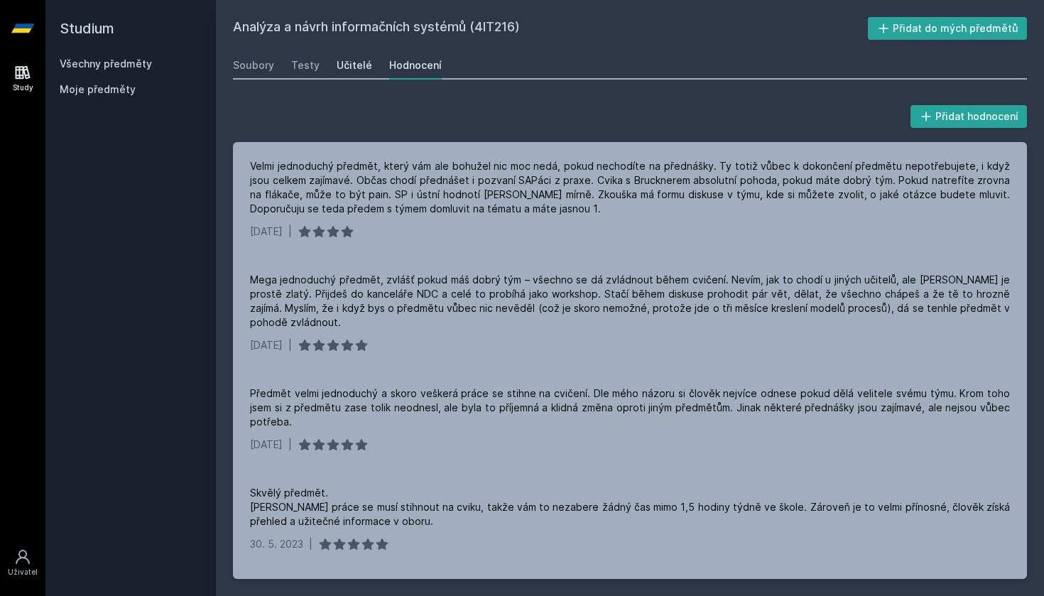
click at [343, 77] on link "Učitelé" at bounding box center [355, 65] width 36 height 28
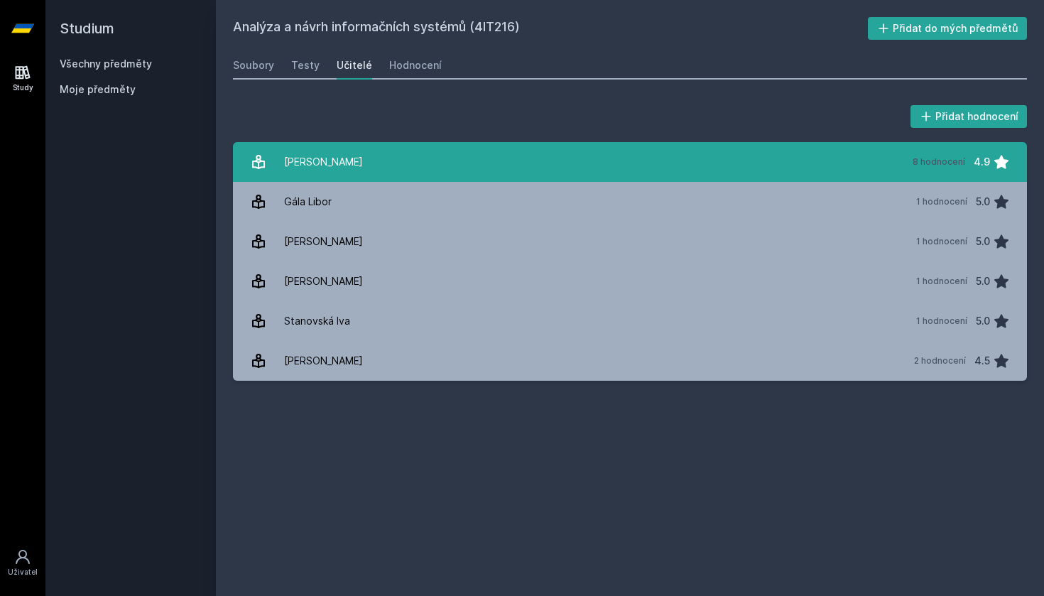
click at [364, 158] on link "[PERSON_NAME] 8 hodnocení 4.9" at bounding box center [630, 162] width 794 height 40
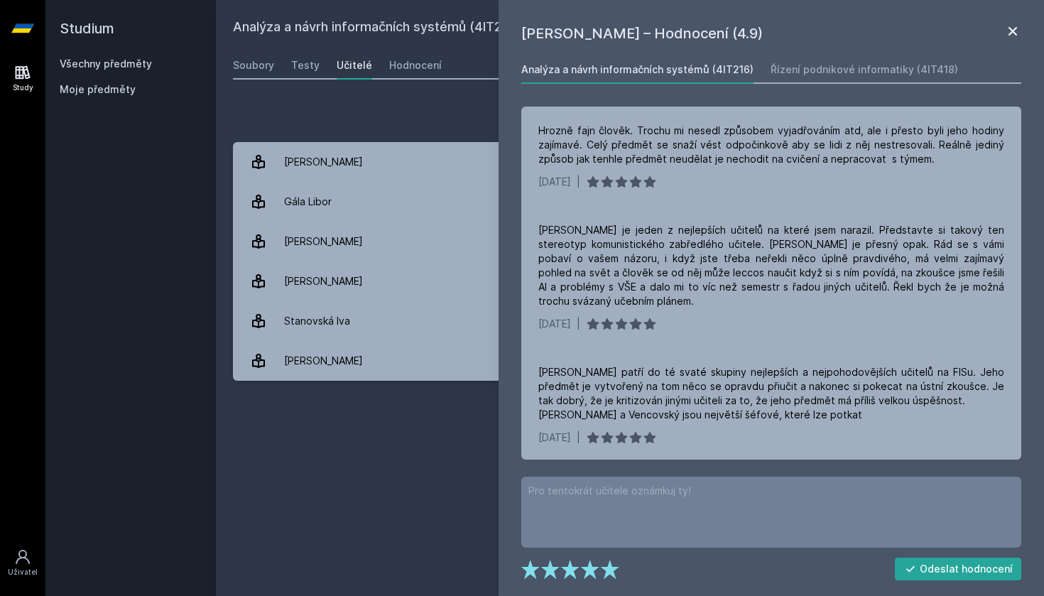
click at [1016, 31] on icon at bounding box center [1012, 31] width 17 height 17
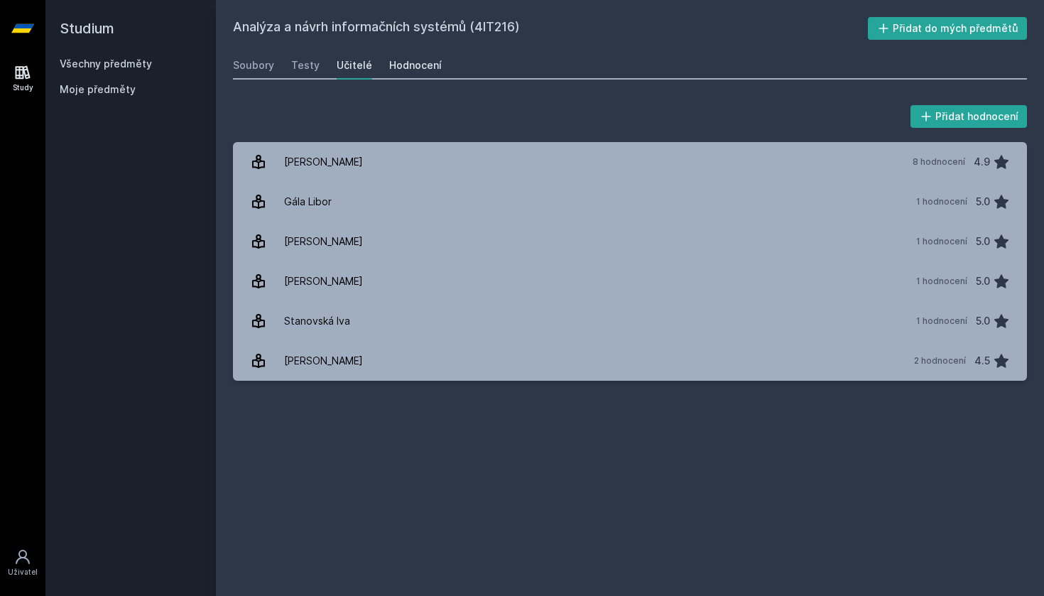
click at [418, 72] on link "Hodnocení" at bounding box center [415, 65] width 53 height 28
